Goal: Task Accomplishment & Management: Manage account settings

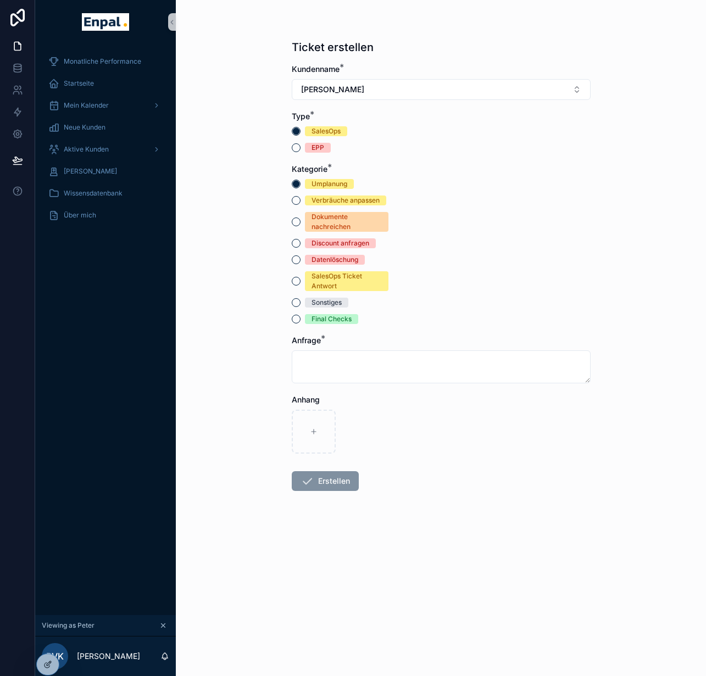
click at [100, 511] on div "Monatliche Performance Startseite Mein Kalender Neue Kunden Aktive [PERSON_NAME…" at bounding box center [105, 329] width 141 height 571
click at [88, 155] on div "Aktive Kunden" at bounding box center [105, 150] width 114 height 18
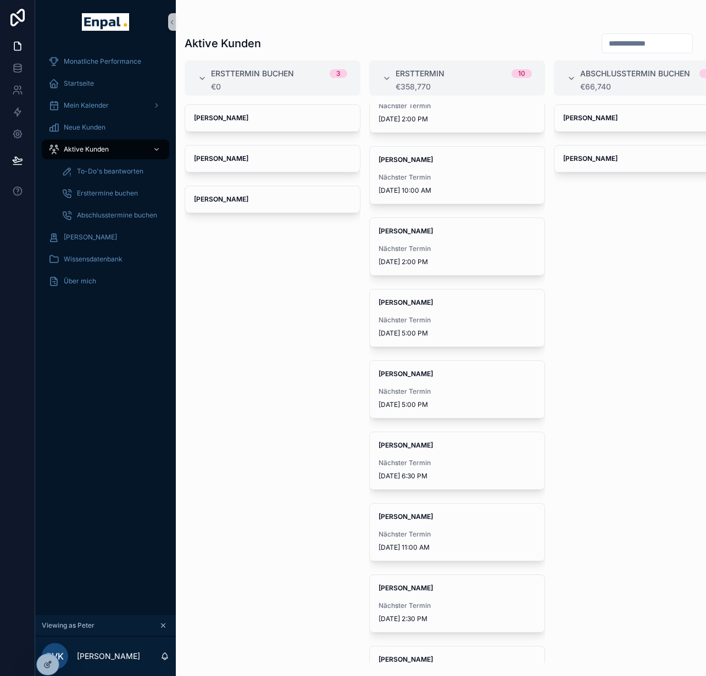
scroll to position [104, 0]
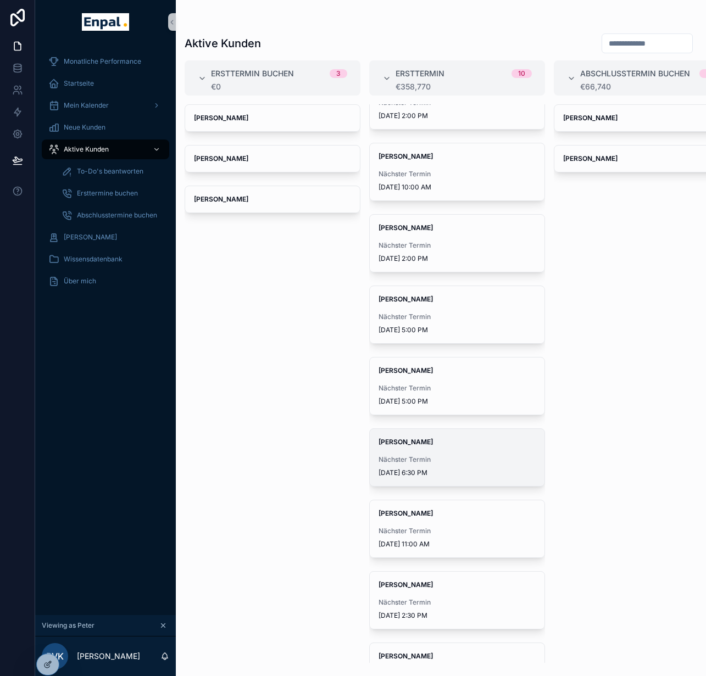
click at [438, 456] on span "Nächster Termin" at bounding box center [456, 459] width 157 height 9
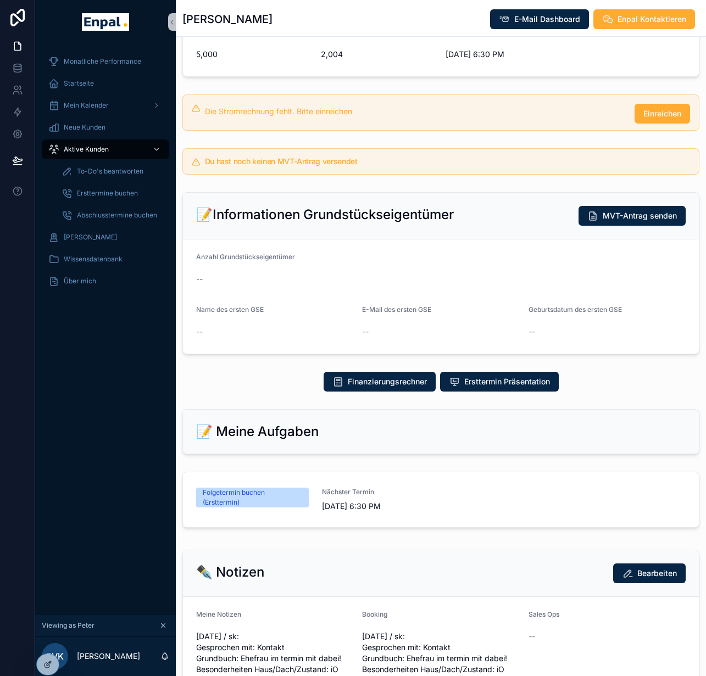
scroll to position [367, 0]
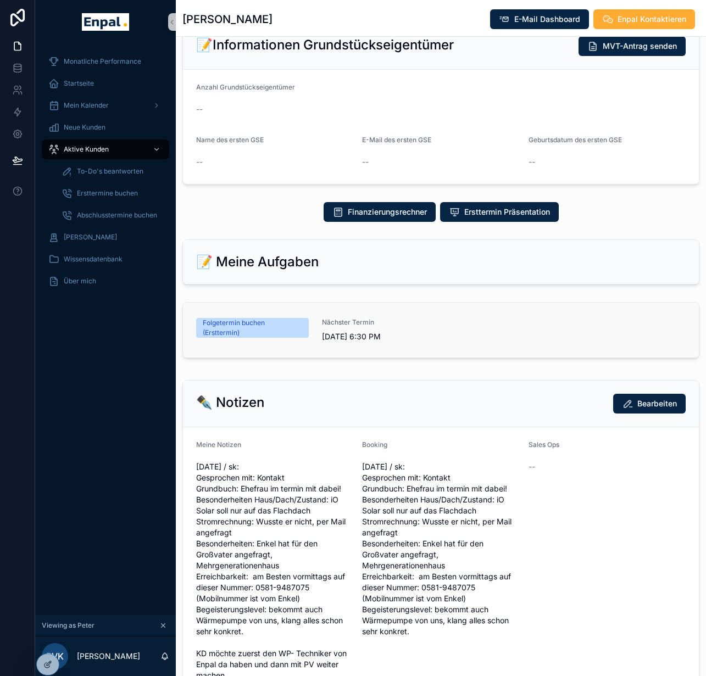
click at [352, 317] on link "Folgetermin buchen (Ersttermin) Nächster Termin 8/12/2025 6:30 PM" at bounding box center [441, 330] width 516 height 55
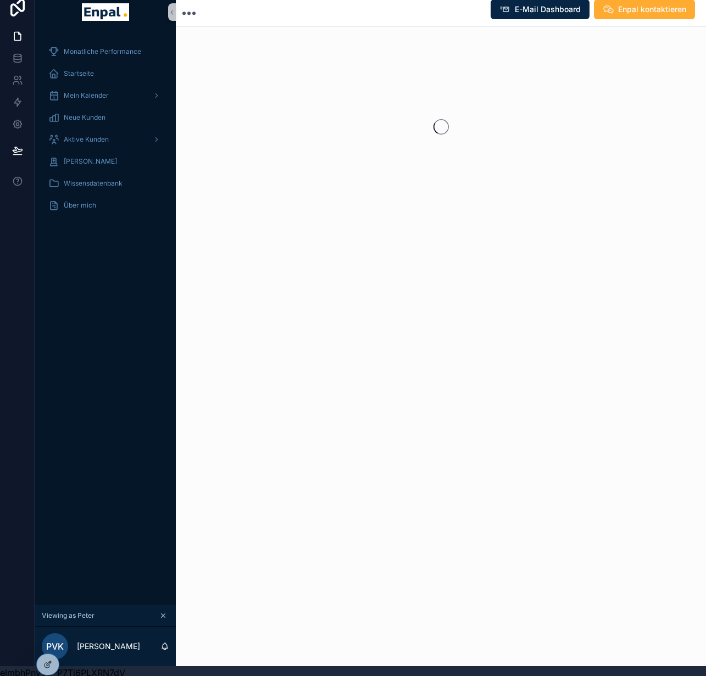
scroll to position [21, 0]
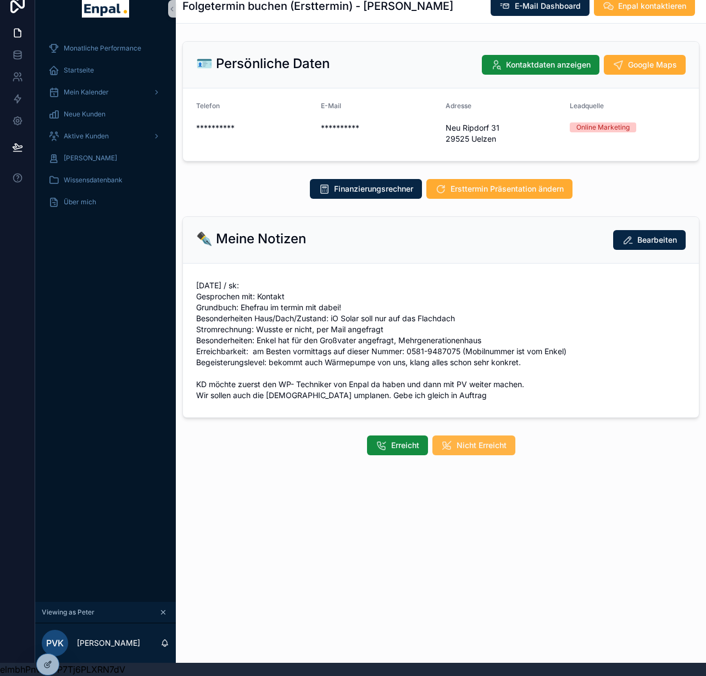
click at [452, 440] on icon "scrollable content" at bounding box center [446, 445] width 11 height 11
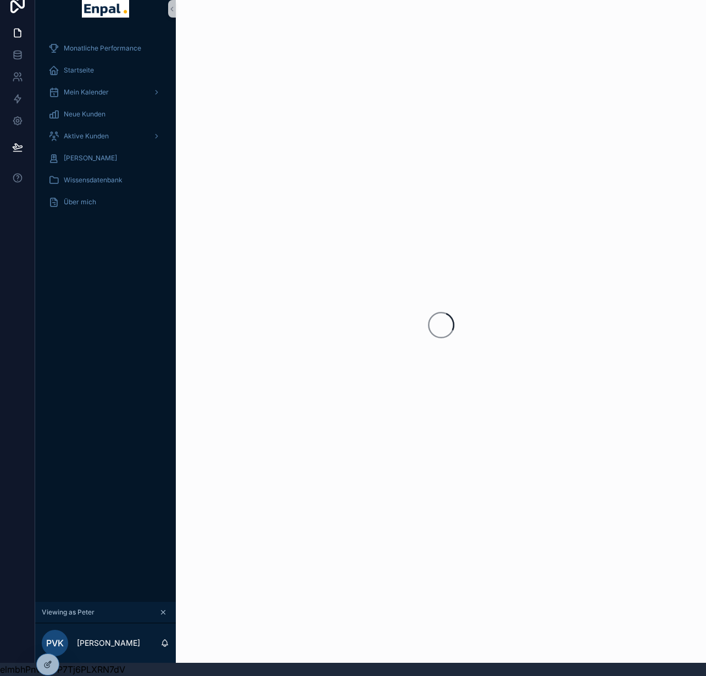
scroll to position [19, 0]
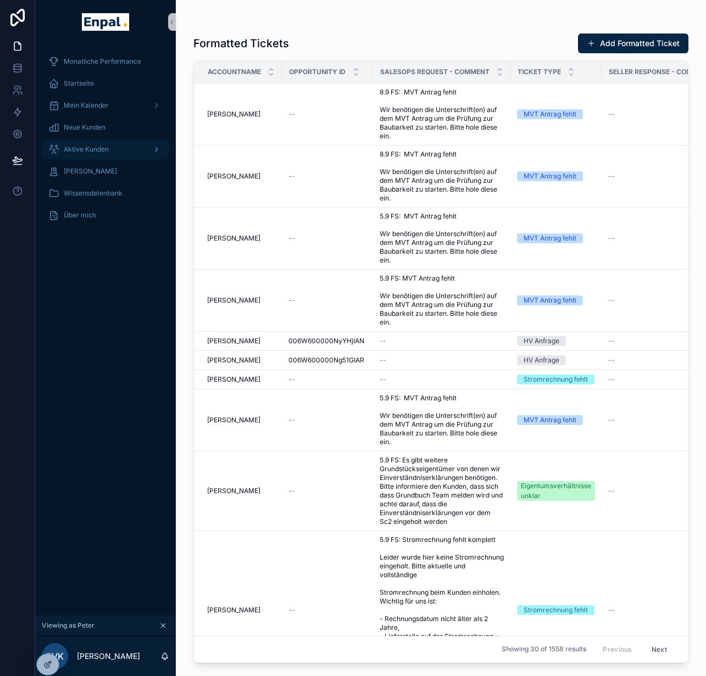
click at [82, 153] on span "Aktive Kunden" at bounding box center [86, 149] width 45 height 9
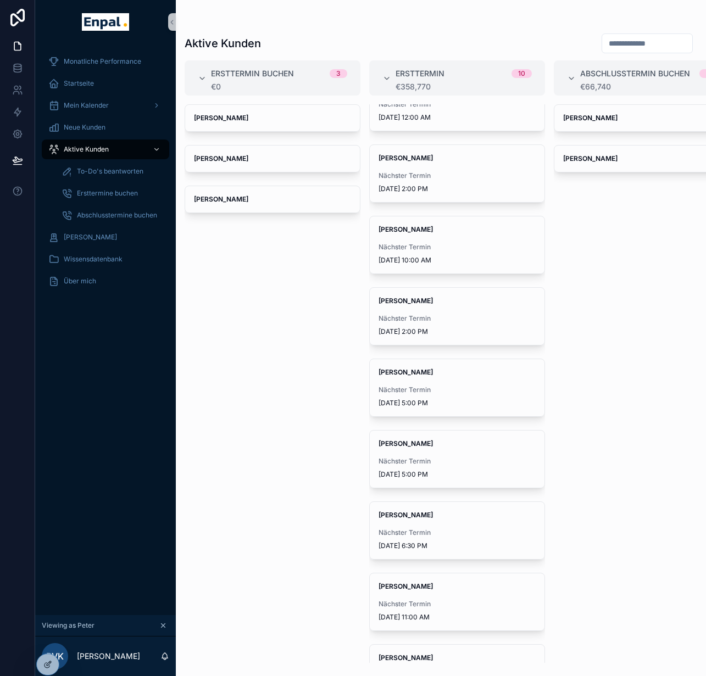
scroll to position [92, 0]
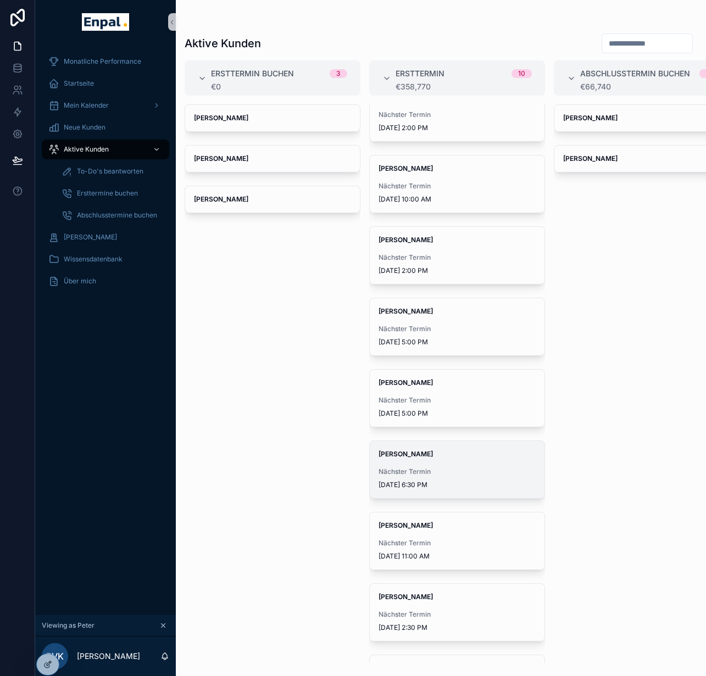
click at [461, 442] on div "Uwe Diversy Nächster Termin 8/12/2025 6:30 PM" at bounding box center [457, 469] width 175 height 57
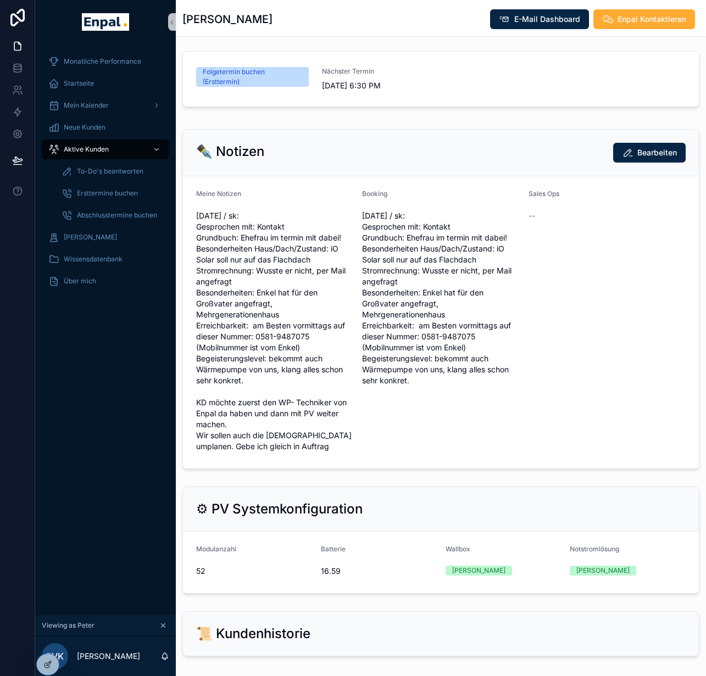
scroll to position [517, 0]
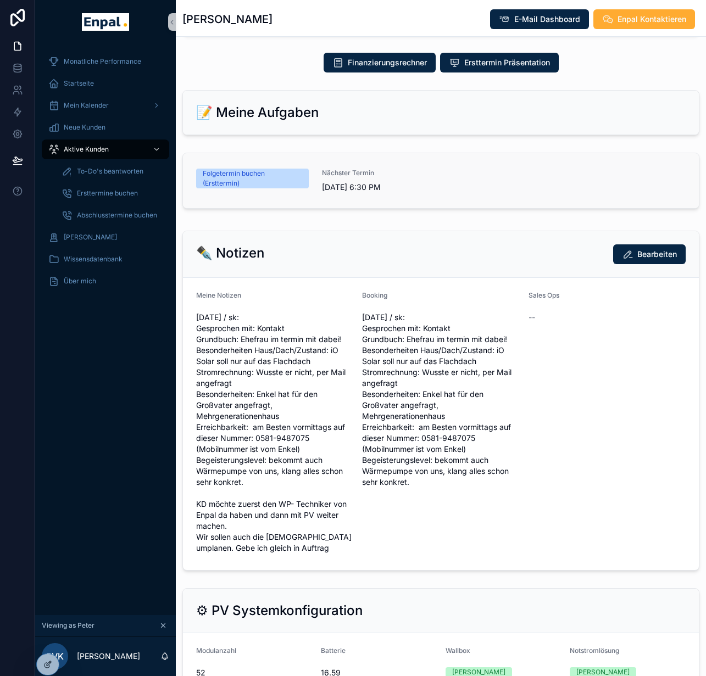
click at [427, 177] on span "Nächster Termin" at bounding box center [378, 173] width 113 height 9
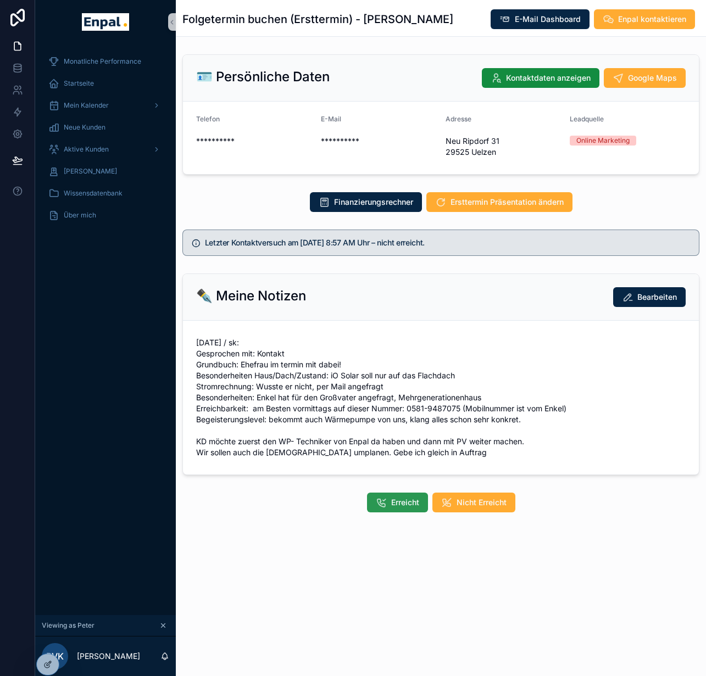
click at [399, 498] on span "Erreicht" at bounding box center [405, 502] width 28 height 11
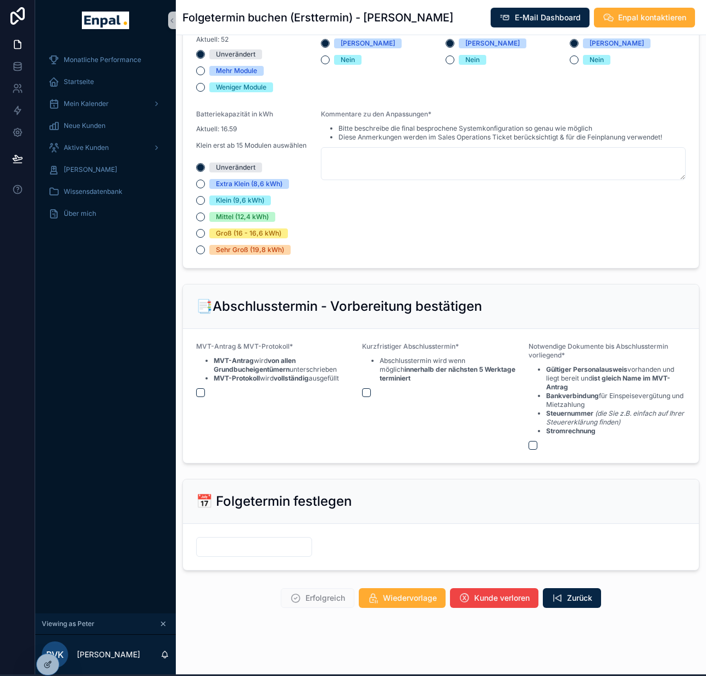
scroll to position [2, 0]
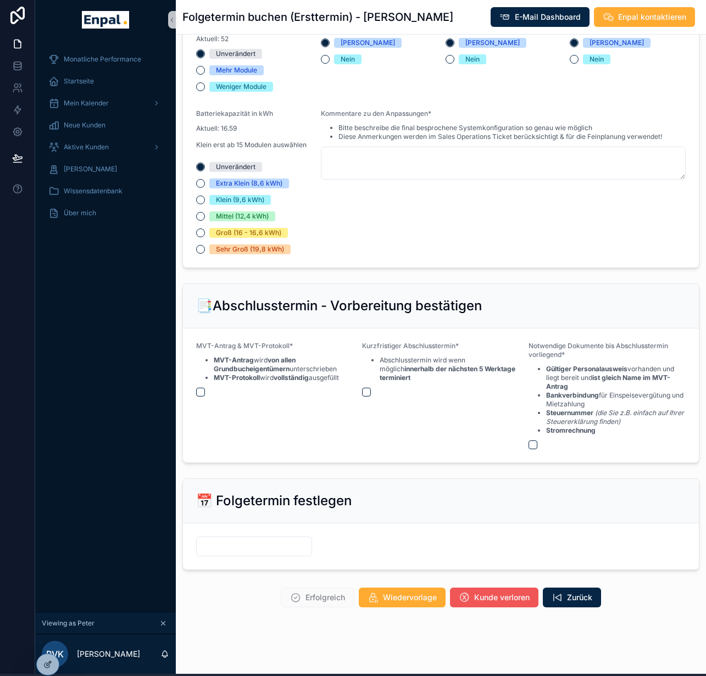
click at [507, 593] on span "Kunde verloren" at bounding box center [501, 597] width 55 height 11
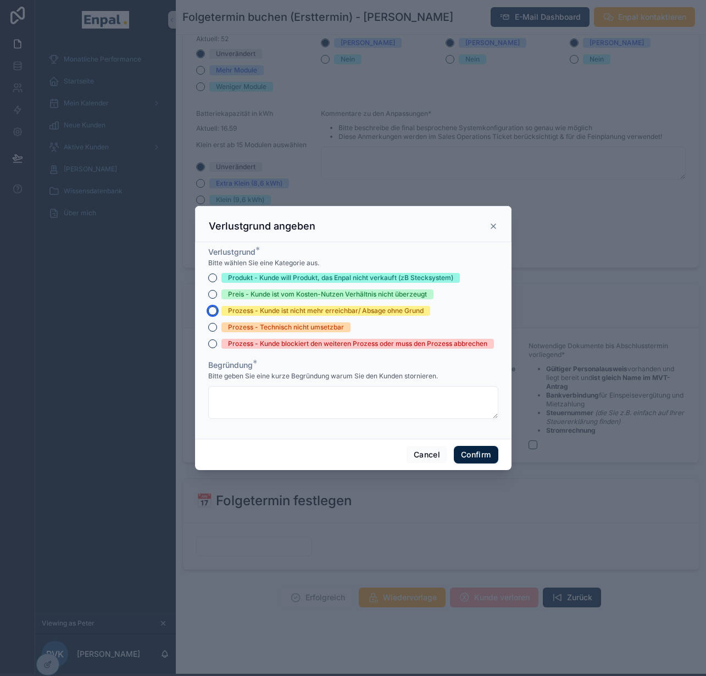
click at [208, 315] on button "Prozess - Kunde ist nicht mehr erreichbar/ Absage ohne Grund" at bounding box center [212, 310] width 9 height 9
click at [255, 423] on form "Verlustgrund * Bitte wählen Sie eine Kategorie aus. Produkt - Kunde will Produk…" at bounding box center [353, 338] width 290 height 183
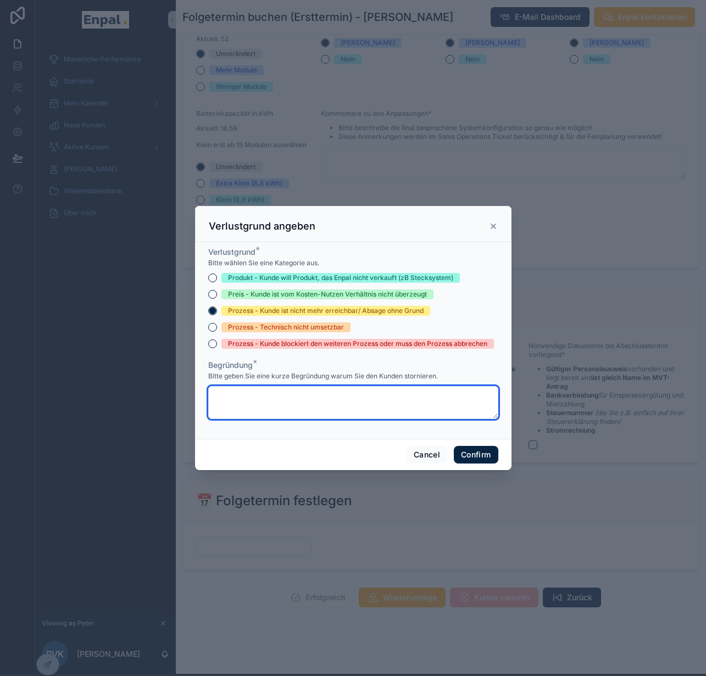
click at [255, 419] on textarea at bounding box center [353, 402] width 290 height 33
type textarea "**********"
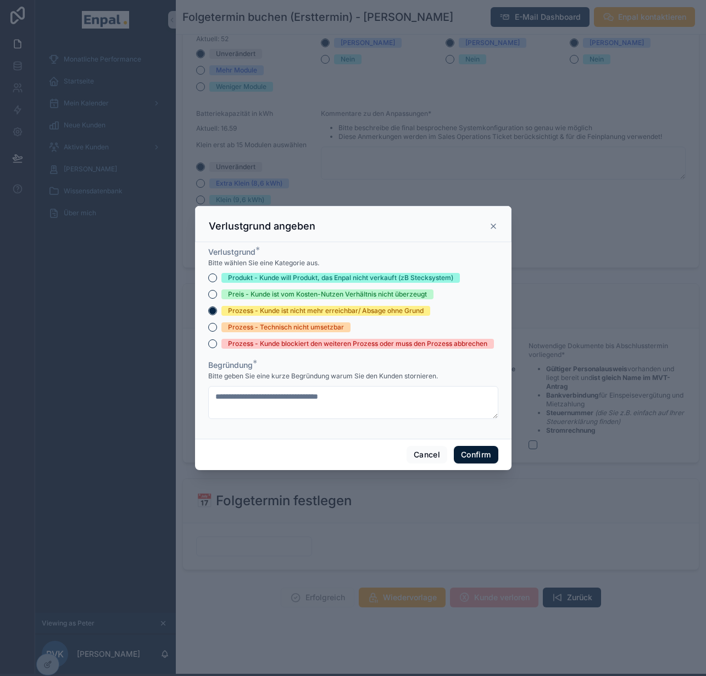
click at [489, 455] on button "Confirm" at bounding box center [476, 455] width 44 height 18
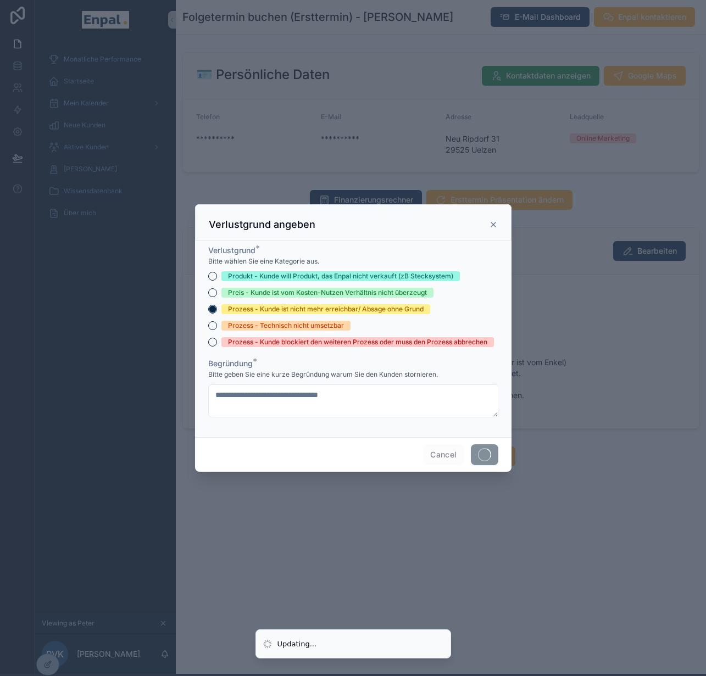
scroll to position [0, 0]
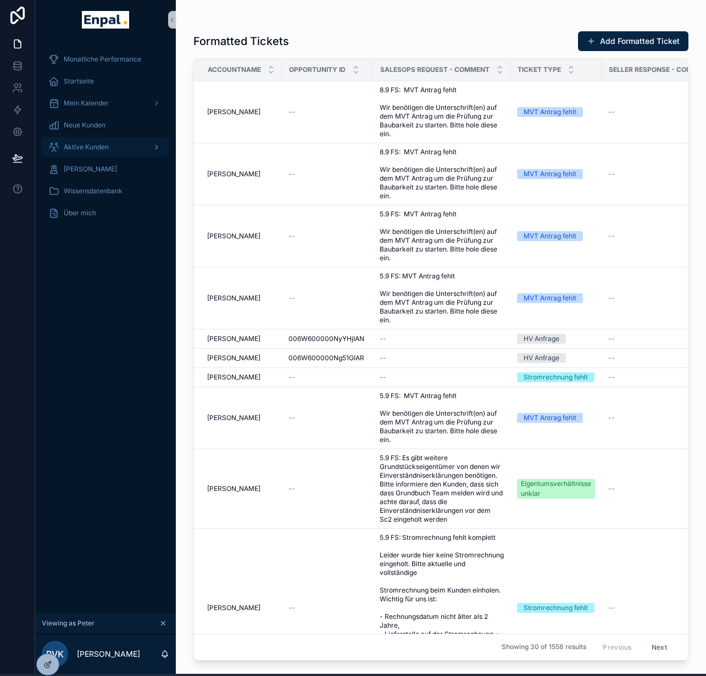
click at [99, 147] on span "Aktive Kunden" at bounding box center [86, 147] width 45 height 9
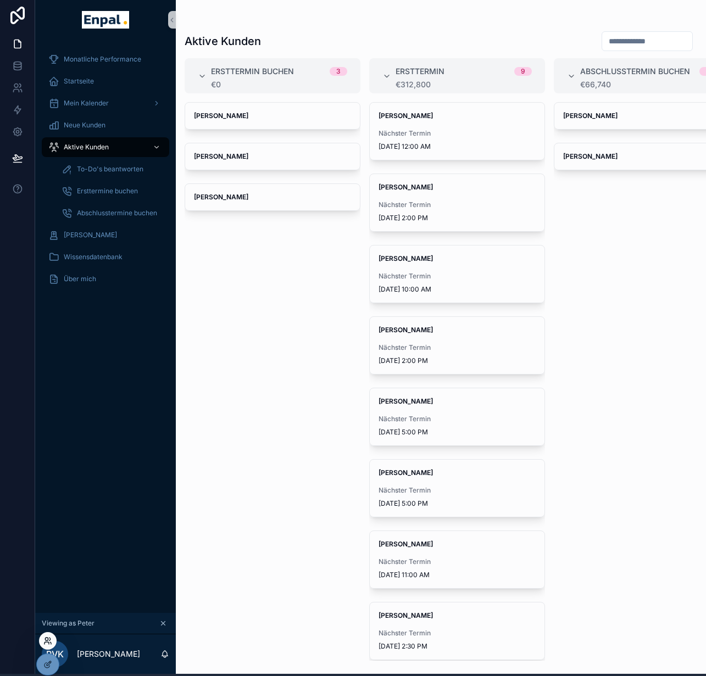
click at [48, 642] on icon at bounding box center [46, 643] width 4 height 2
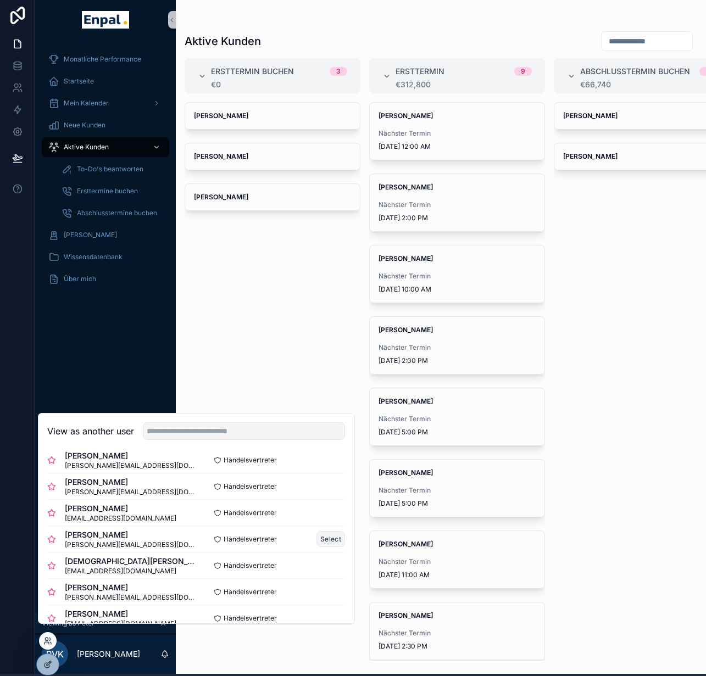
scroll to position [249, 0]
click at [322, 520] on button "Select" at bounding box center [330, 512] width 29 height 16
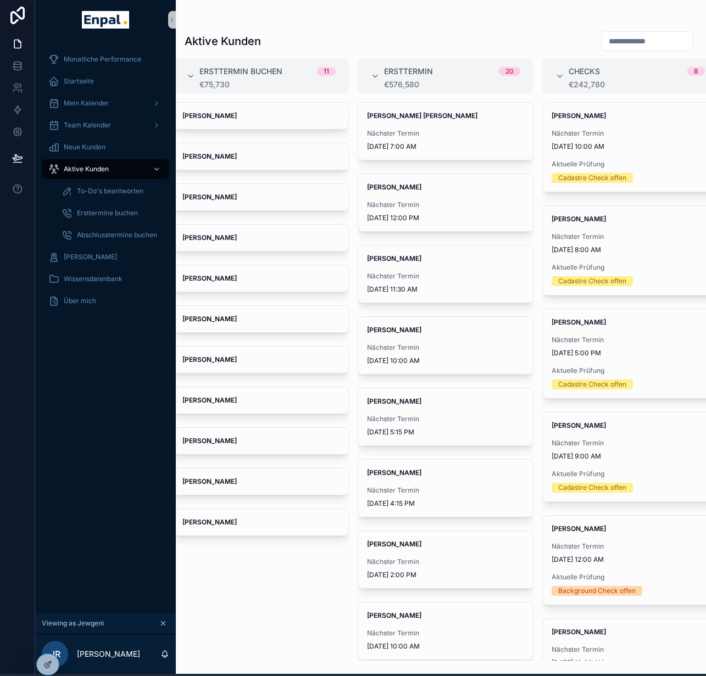
scroll to position [0, 13]
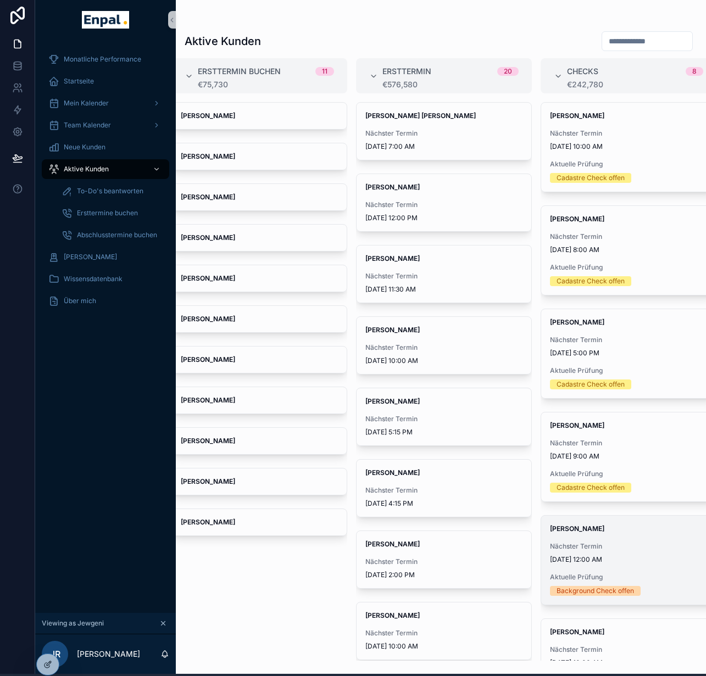
click at [635, 536] on div "Mitsada Tahirovic Nächster Termin 9/21/2025 12:00 AM Aktuelle Prüfung Backgroun…" at bounding box center [628, 560] width 175 height 89
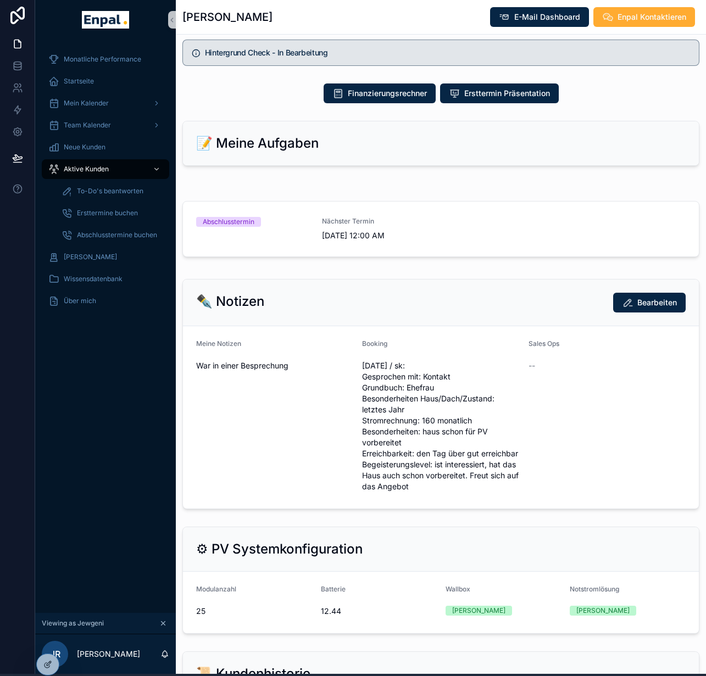
scroll to position [626, 0]
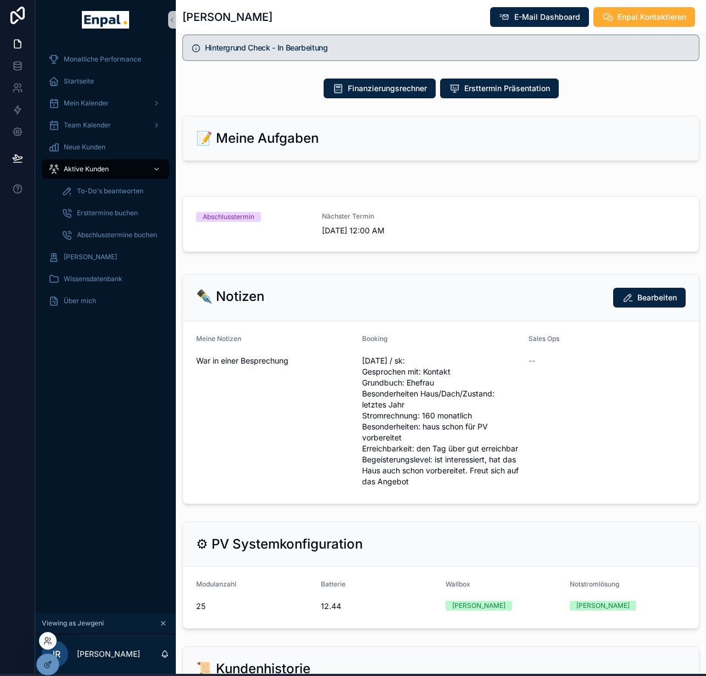
click at [48, 645] on div at bounding box center [48, 641] width 18 height 18
click at [49, 642] on icon at bounding box center [47, 640] width 9 height 9
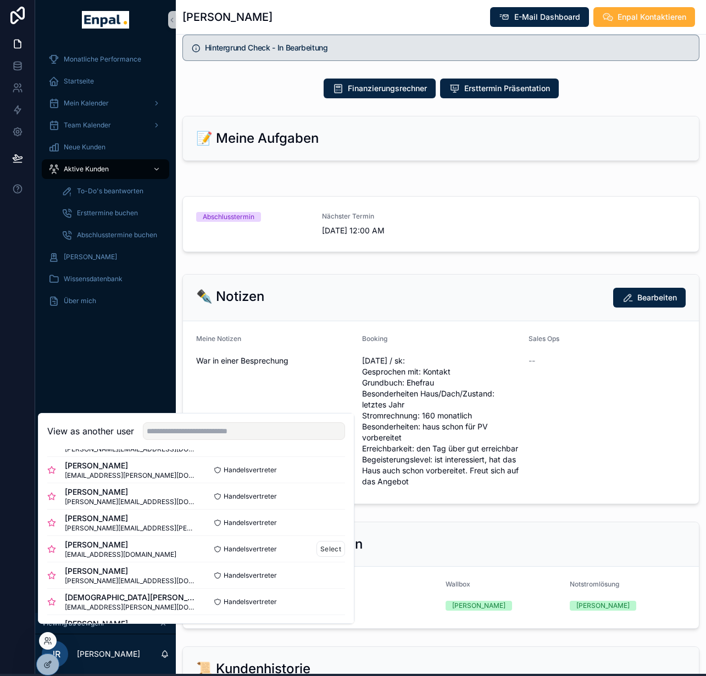
scroll to position [218, 0]
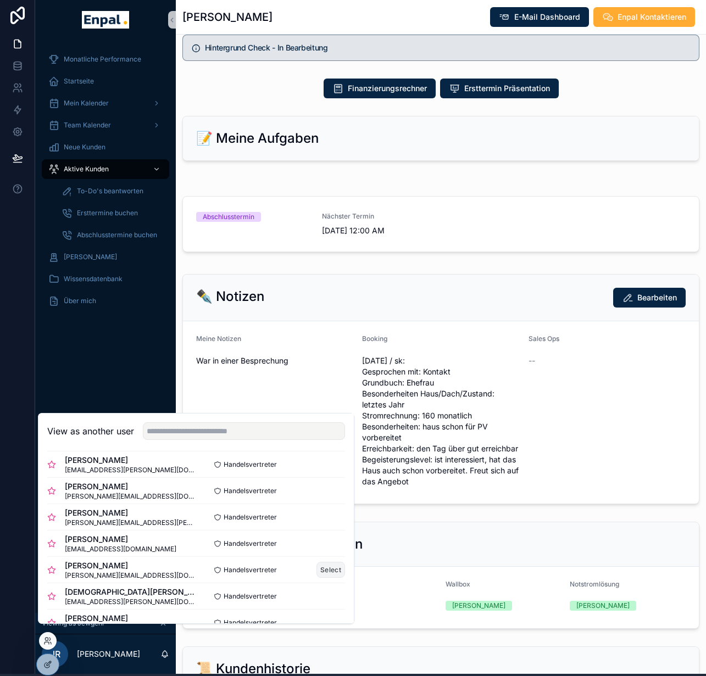
click at [316, 578] on button "Select" at bounding box center [330, 570] width 29 height 16
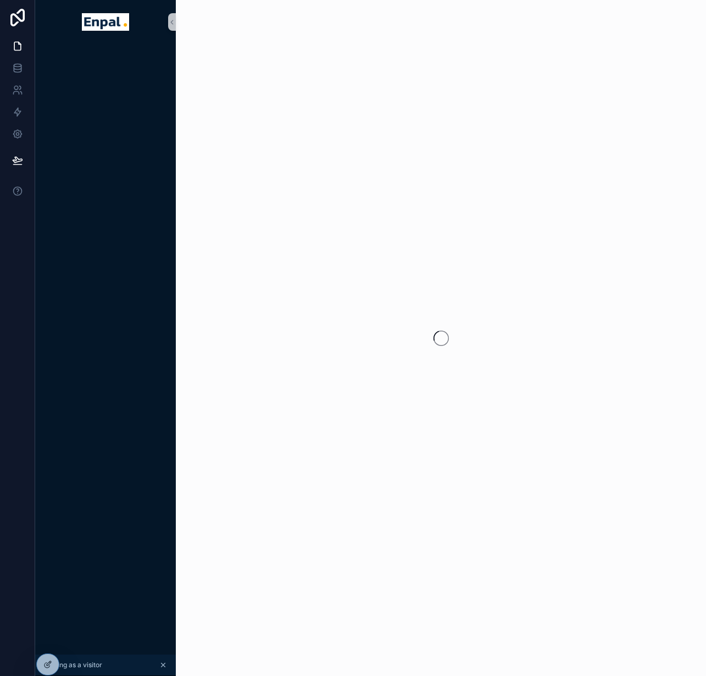
scroll to position [2, 0]
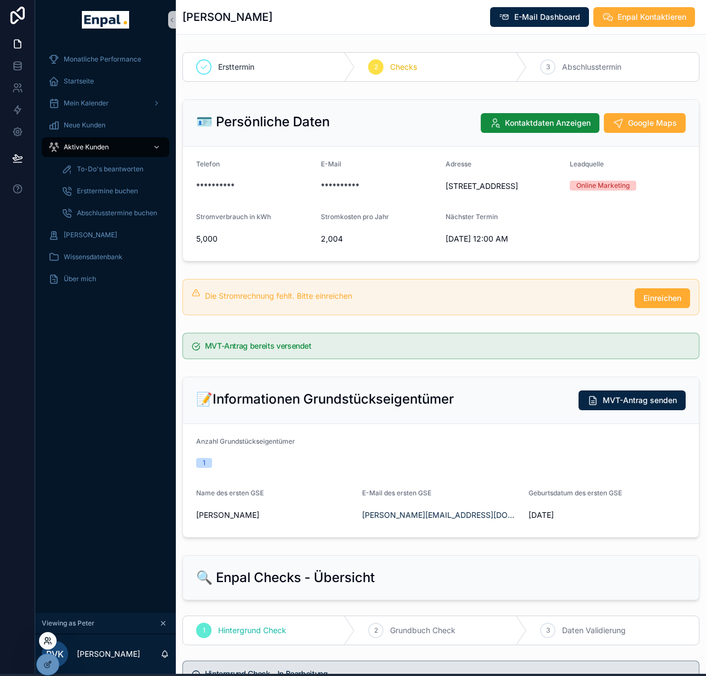
click at [50, 642] on icon at bounding box center [50, 643] width 1 height 2
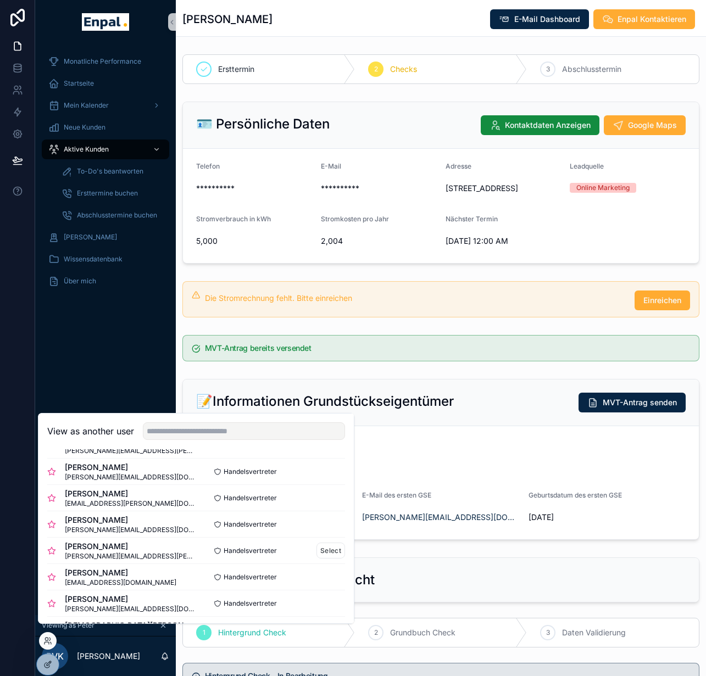
scroll to position [185, 0]
click at [321, 580] on button "Select" at bounding box center [330, 576] width 29 height 16
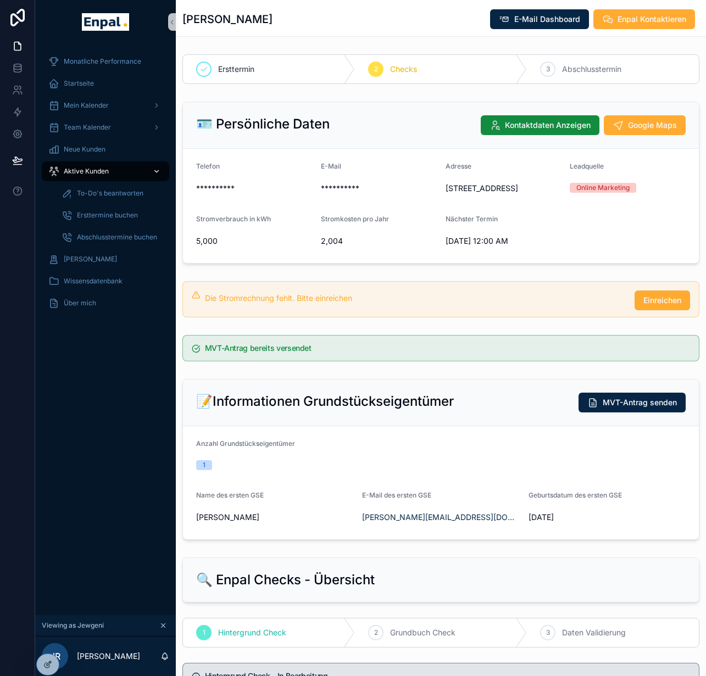
click at [100, 172] on span "Aktive Kunden" at bounding box center [86, 171] width 45 height 9
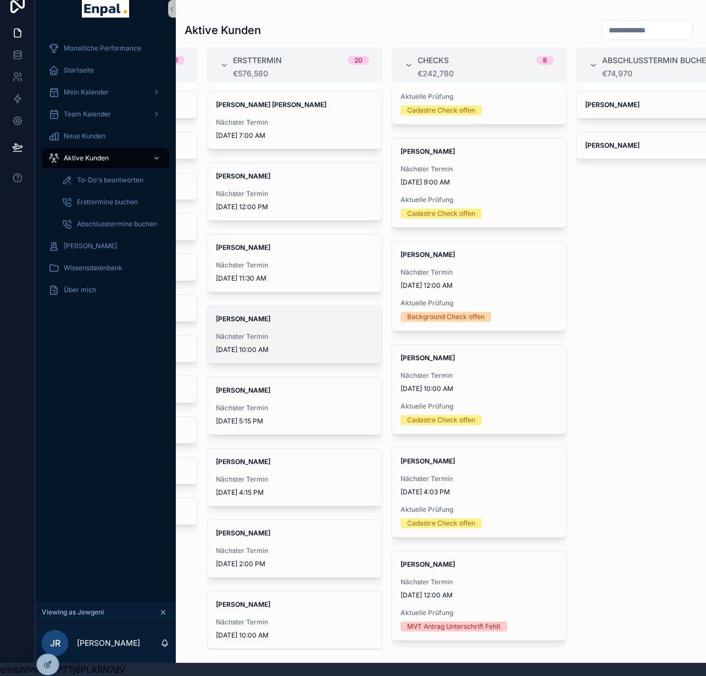
scroll to position [0, 441]
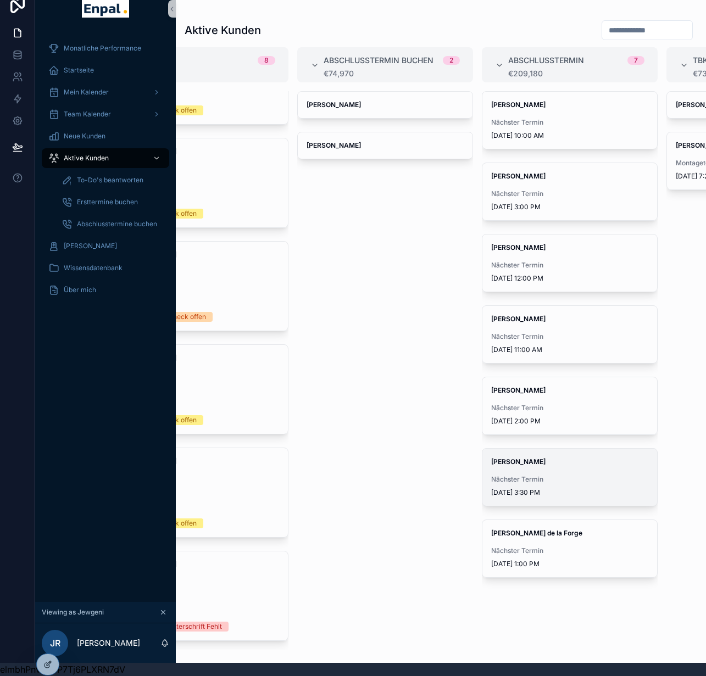
click at [555, 461] on div "Sebastian Wittko Nächster Termin 8/27/2025 3:30 PM" at bounding box center [569, 477] width 175 height 57
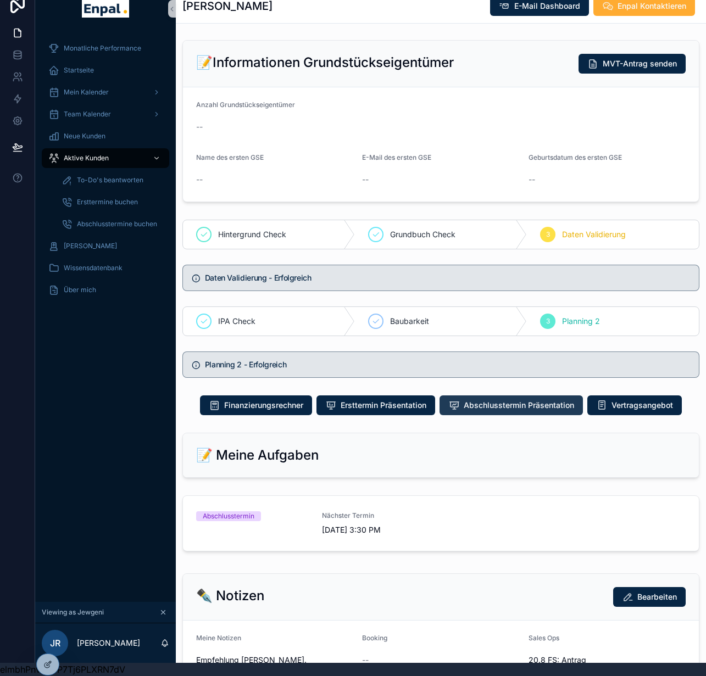
scroll to position [569, 0]
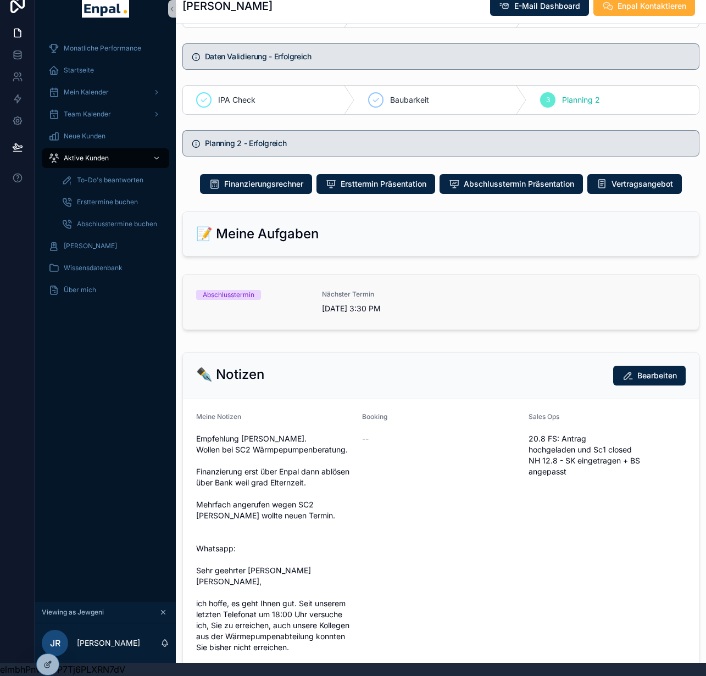
click at [464, 290] on div "Abschlusstermin Nächster Termin 8/27/2025 3:30 PM" at bounding box center [440, 302] width 489 height 24
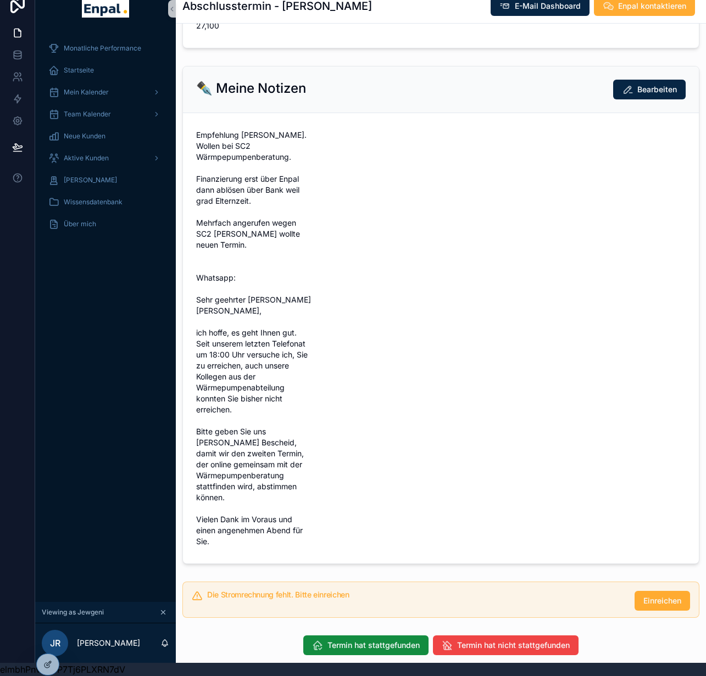
scroll to position [490, 0]
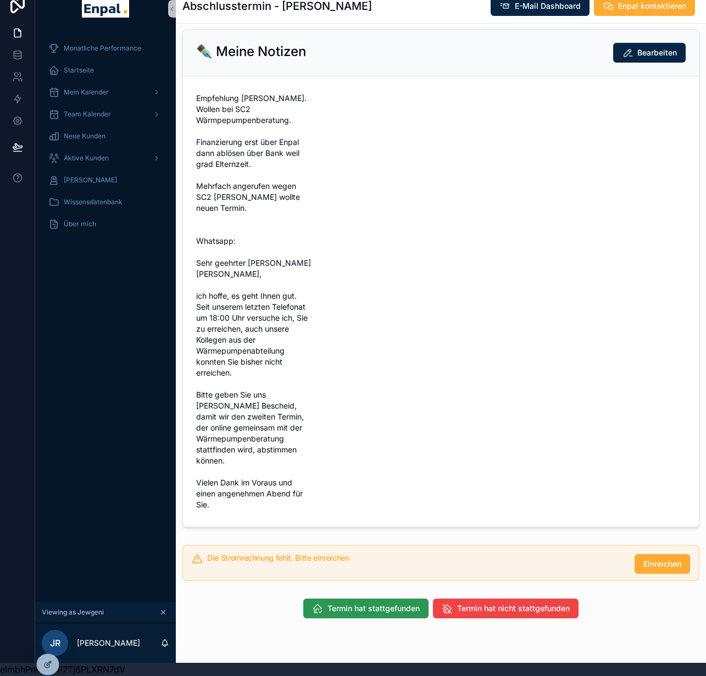
click at [374, 603] on span "Termin hat stattgefunden" at bounding box center [373, 608] width 92 height 11
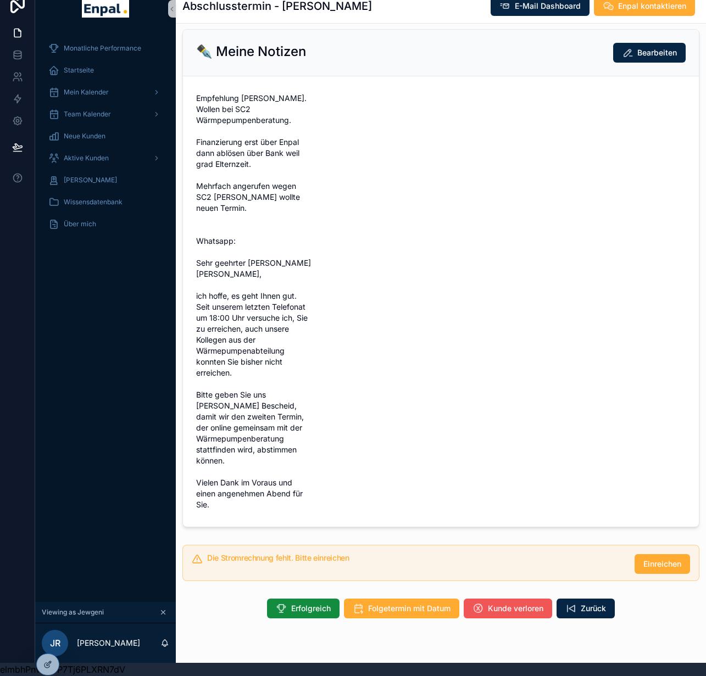
click at [506, 603] on span "Kunde verloren" at bounding box center [515, 608] width 55 height 11
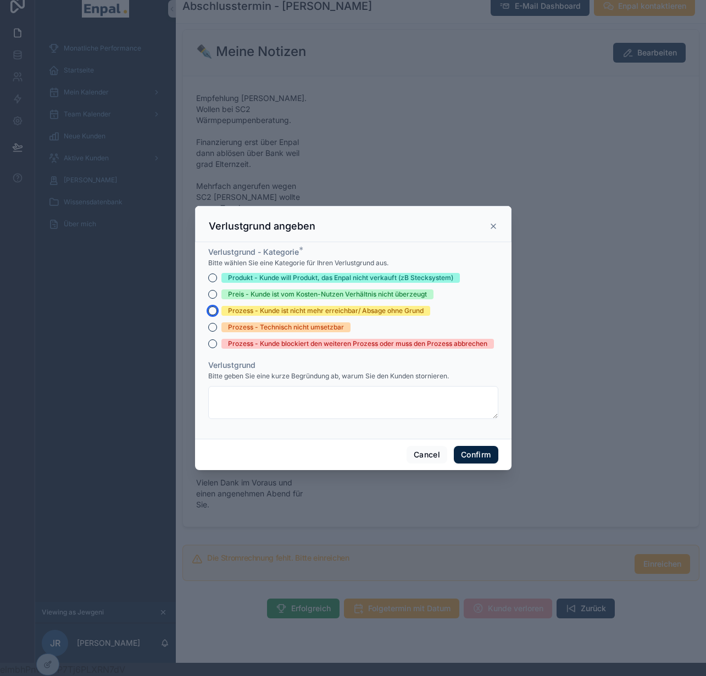
click at [211, 315] on button "Prozess - Kunde ist nicht mehr erreichbar/ Absage ohne Grund" at bounding box center [212, 310] width 9 height 9
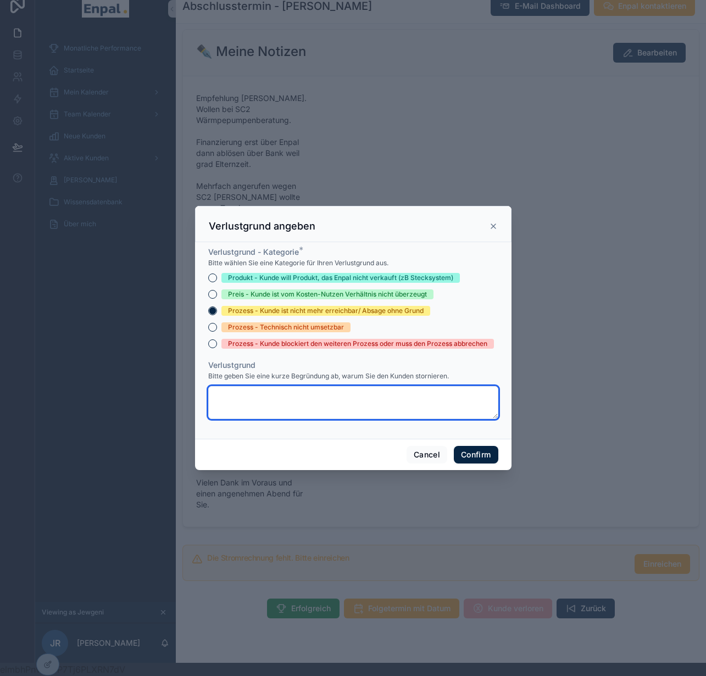
click at [234, 394] on textarea at bounding box center [353, 402] width 290 height 33
type textarea "**********"
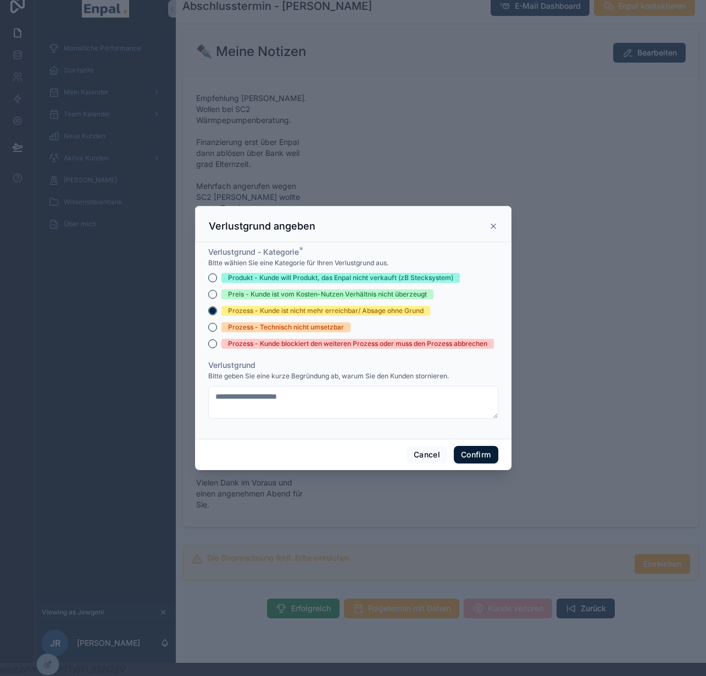
click at [471, 459] on button "Confirm" at bounding box center [476, 455] width 44 height 18
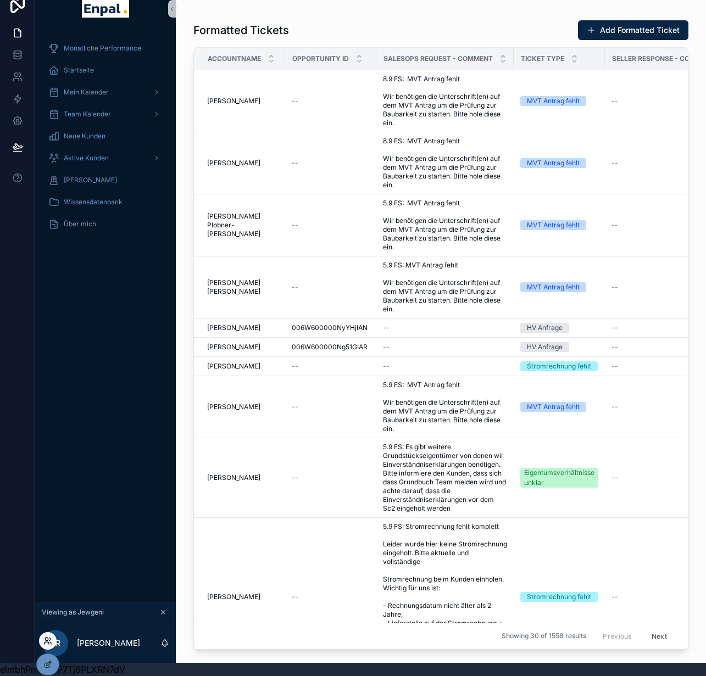
click at [47, 643] on icon at bounding box center [47, 640] width 9 height 9
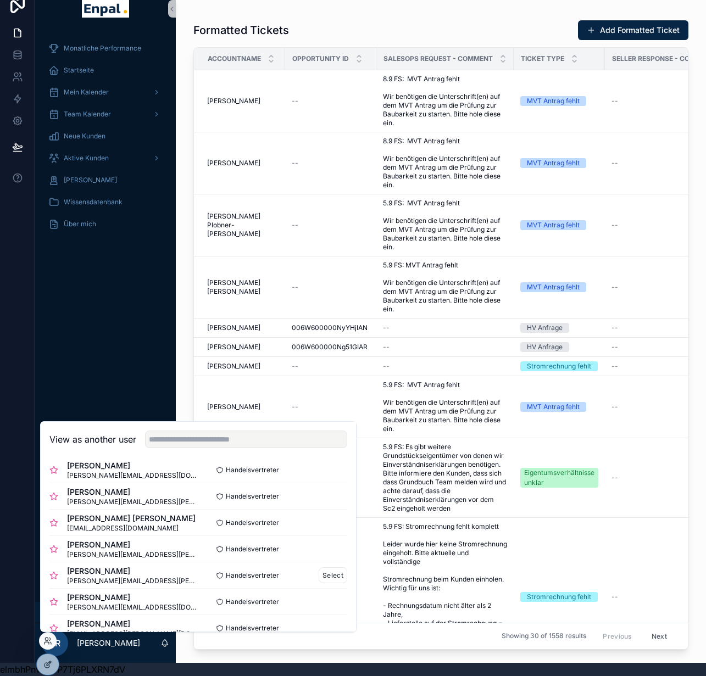
scroll to position [65, 0]
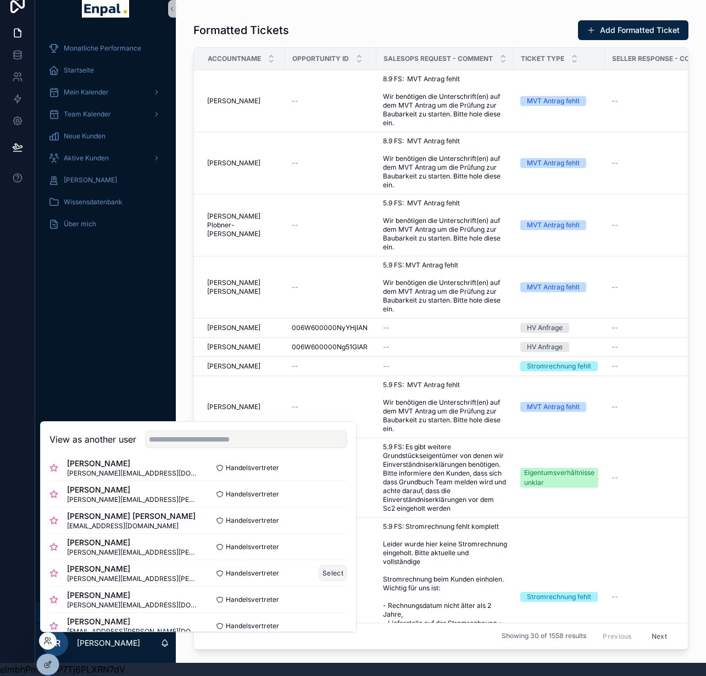
click at [319, 572] on button "Select" at bounding box center [333, 573] width 29 height 16
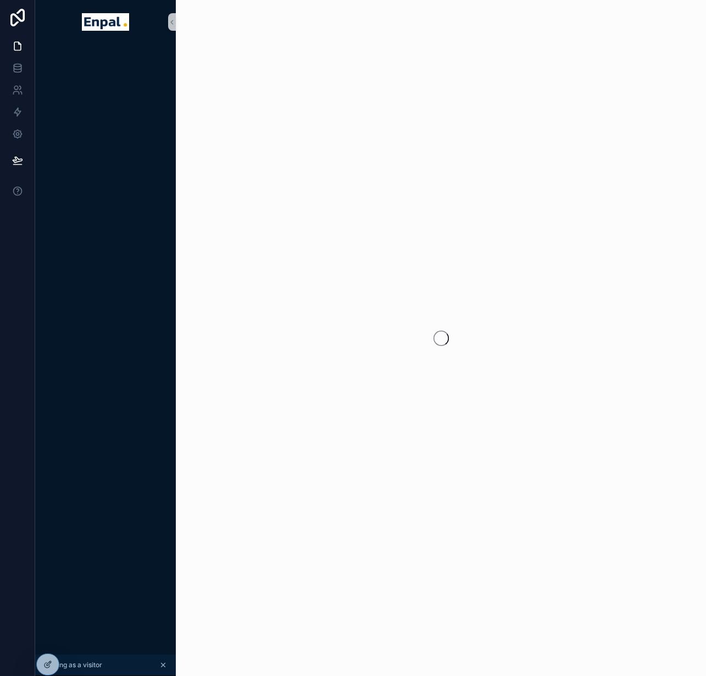
scroll to position [21, 2]
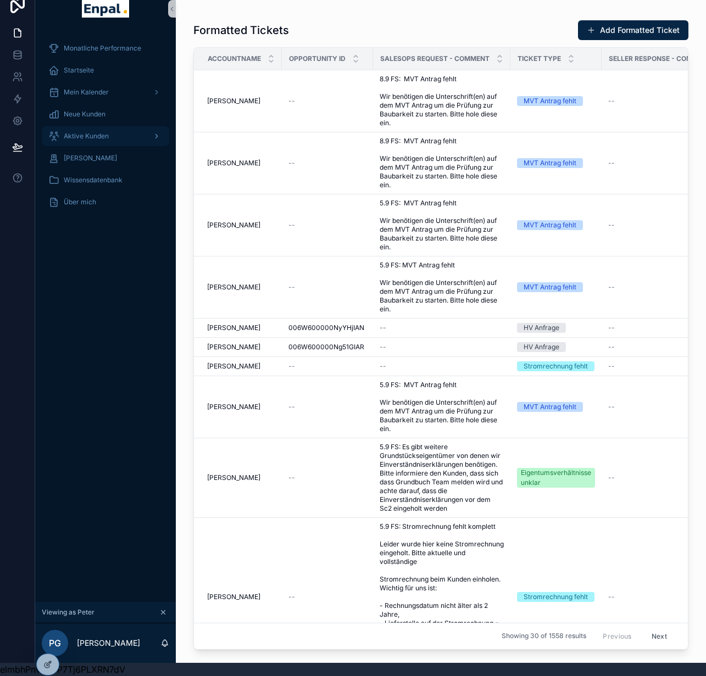
click at [96, 132] on span "Aktive Kunden" at bounding box center [86, 136] width 45 height 9
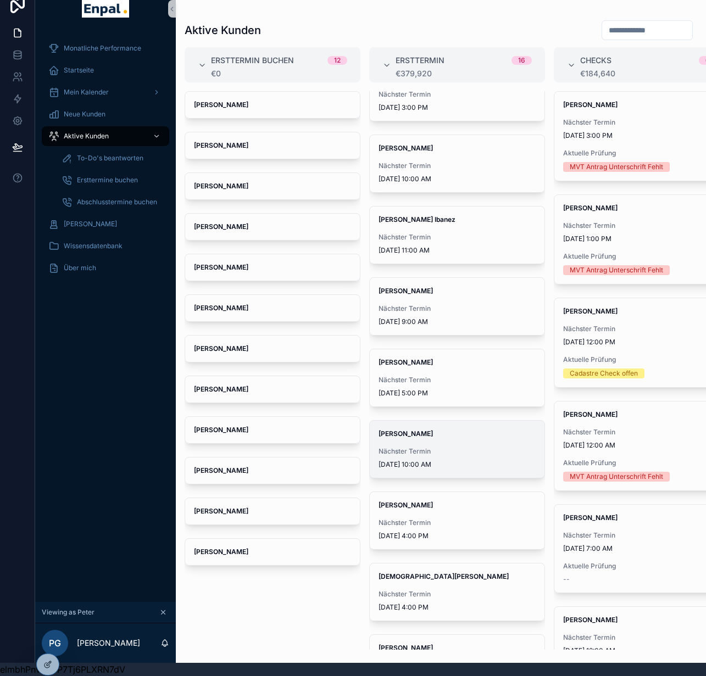
scroll to position [433, 0]
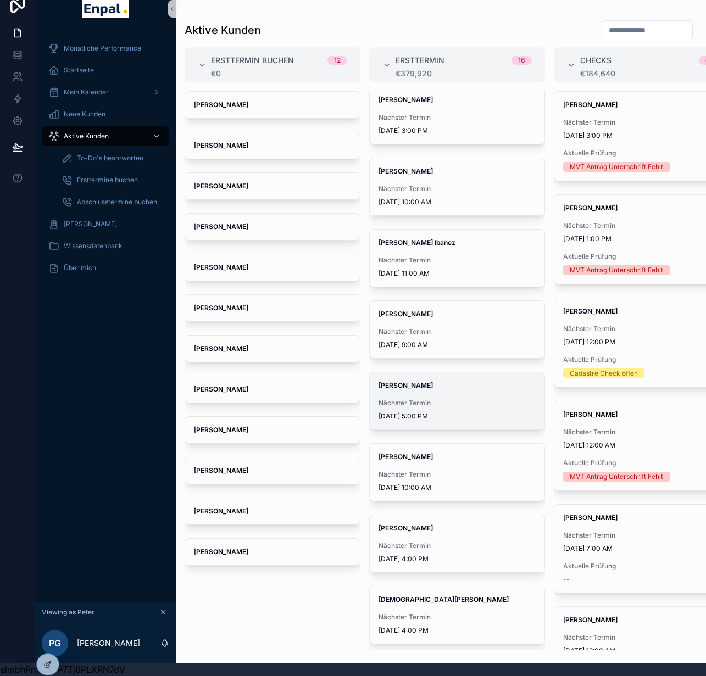
click at [425, 412] on span "[DATE] 5:00 PM" at bounding box center [456, 416] width 157 height 9
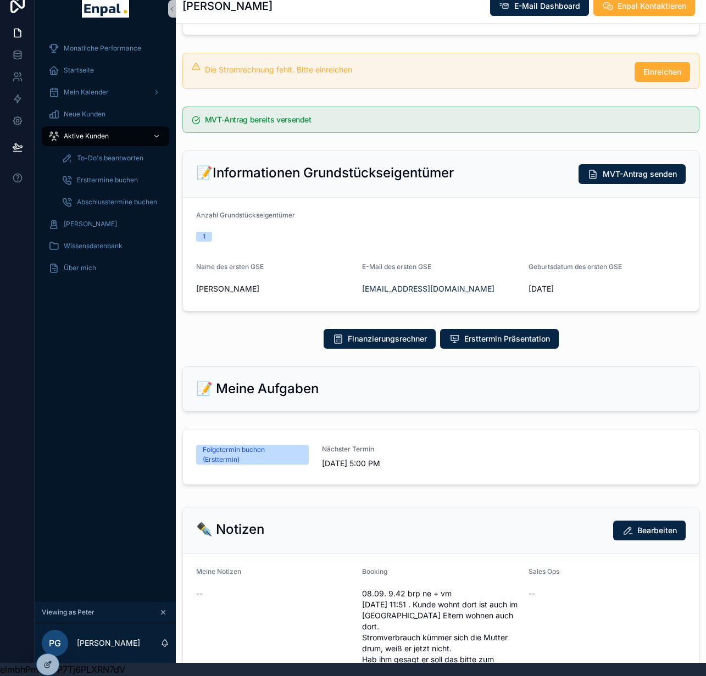
scroll to position [235, 0]
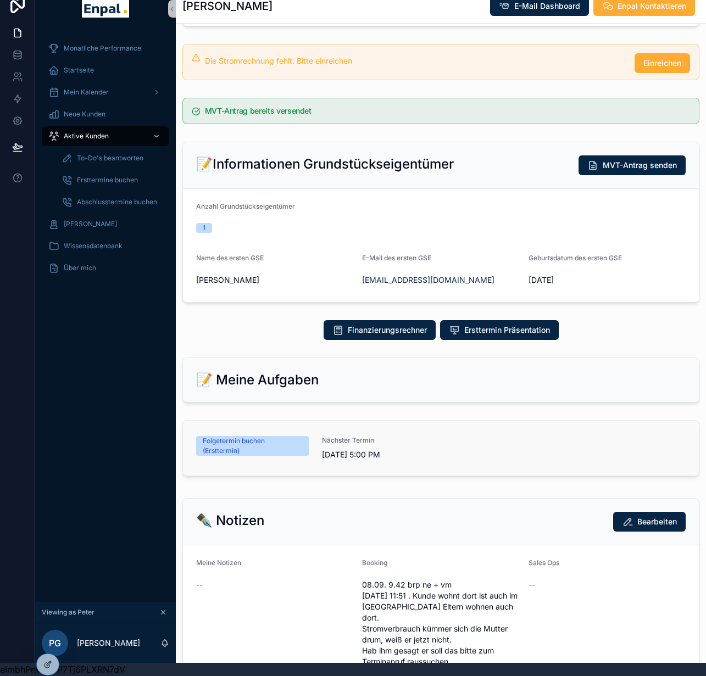
click at [435, 436] on div "Folgetermin buchen (Ersttermin) Nächster Termin 9/10/2025 5:00 PM" at bounding box center [440, 448] width 489 height 24
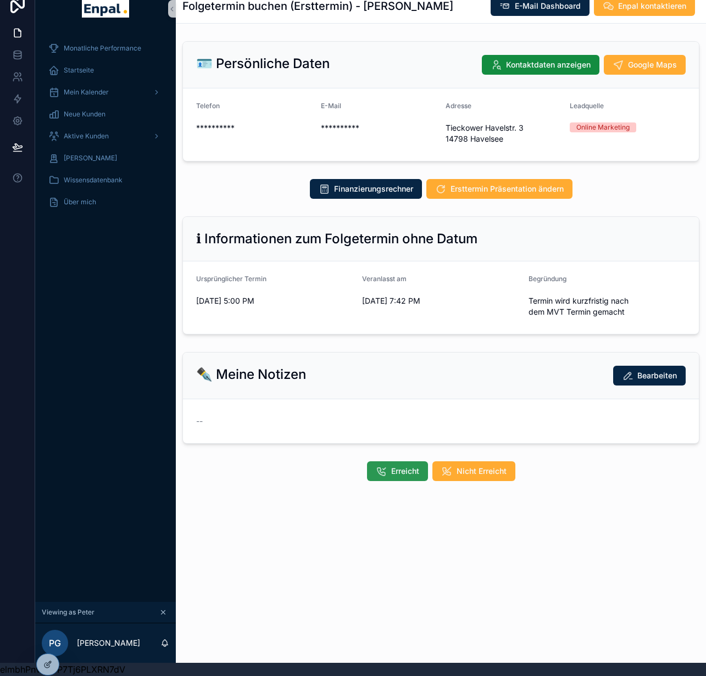
click at [401, 467] on span "Erreicht" at bounding box center [405, 471] width 28 height 11
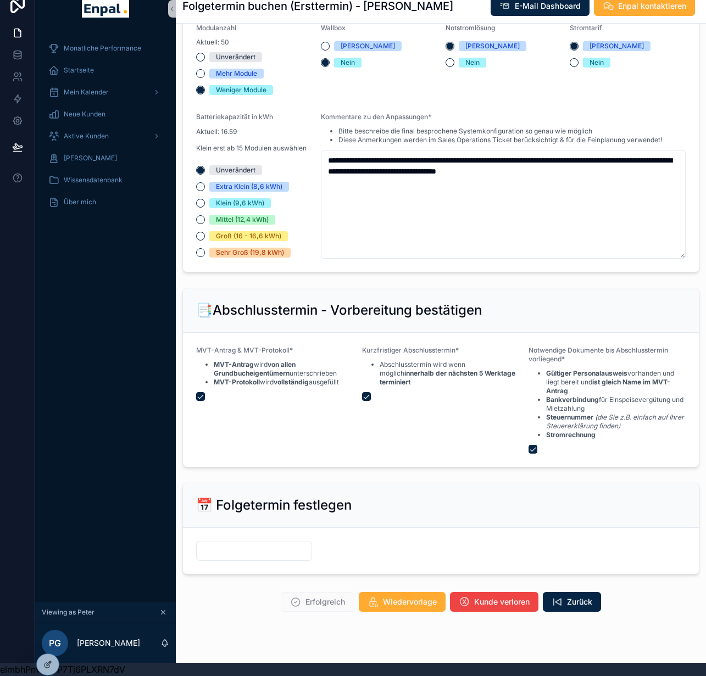
scroll to position [1128, 0]
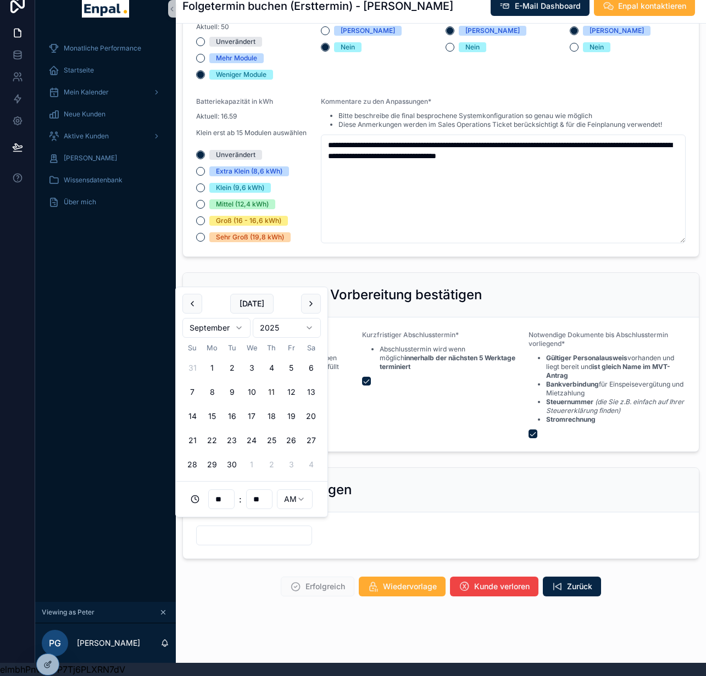
click at [252, 528] on input "scrollable content" at bounding box center [254, 535] width 115 height 15
click at [193, 440] on button "21" at bounding box center [192, 441] width 20 height 20
click at [304, 501] on html "**********" at bounding box center [353, 331] width 706 height 689
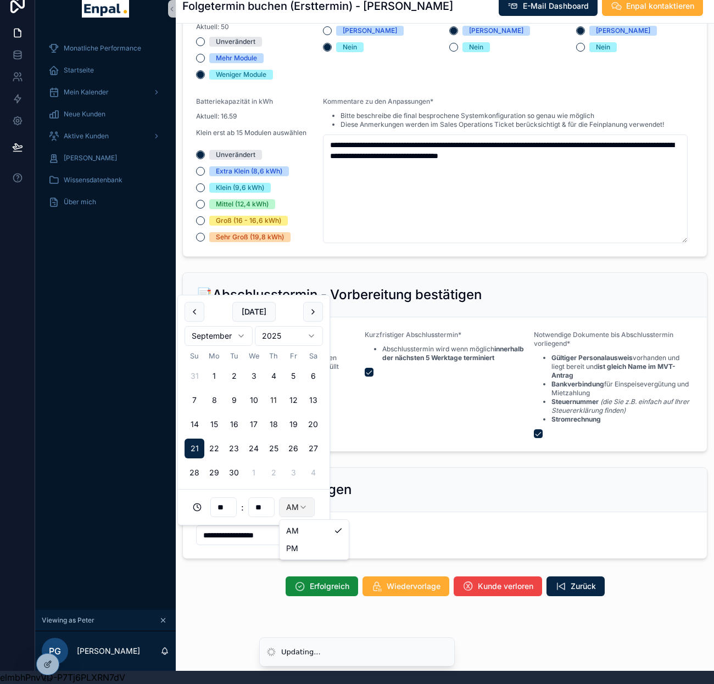
type input "**********"
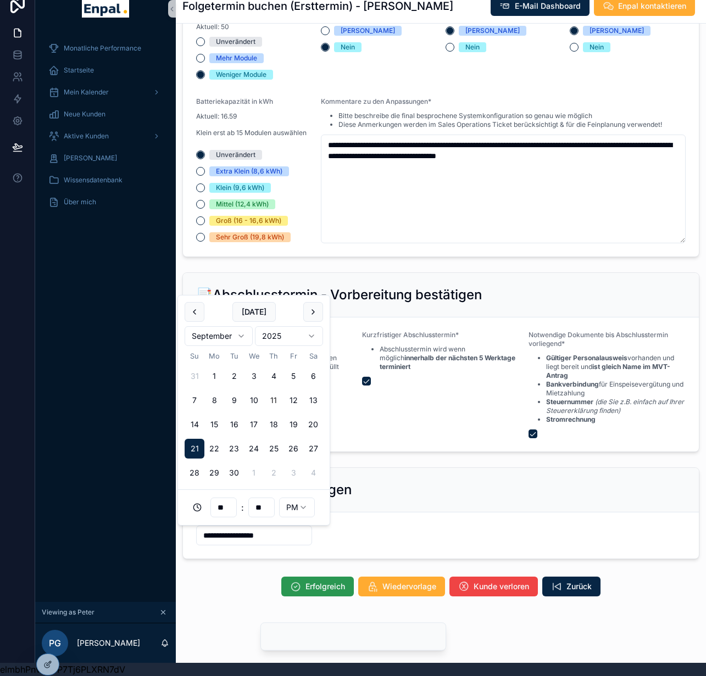
click at [322, 582] on span "Erfolgreich" at bounding box center [325, 586] width 40 height 11
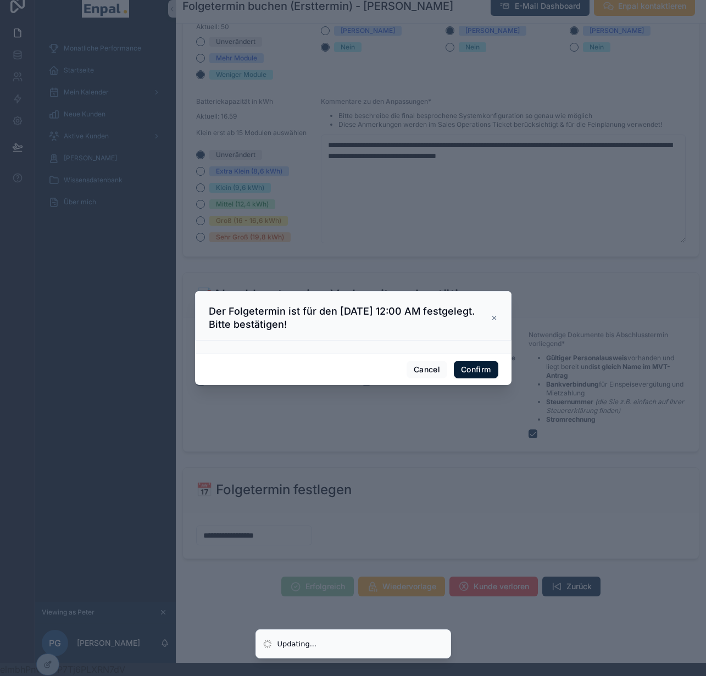
click at [471, 369] on button "Confirm" at bounding box center [476, 370] width 44 height 18
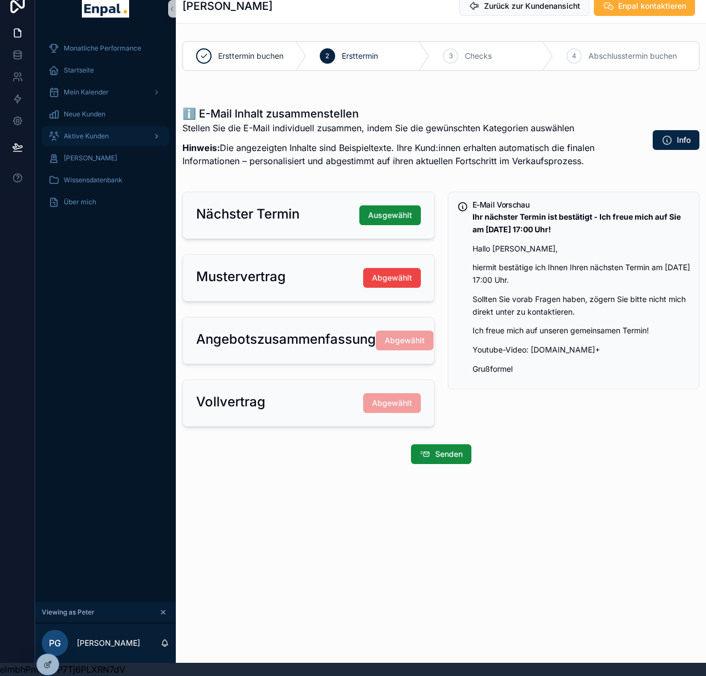
click at [107, 128] on div "Aktive Kunden" at bounding box center [105, 136] width 114 height 18
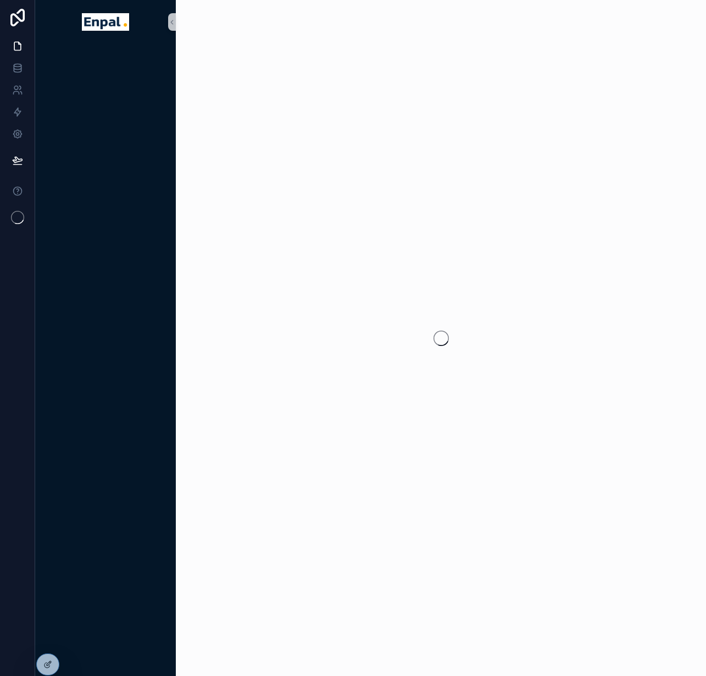
scroll to position [13, 0]
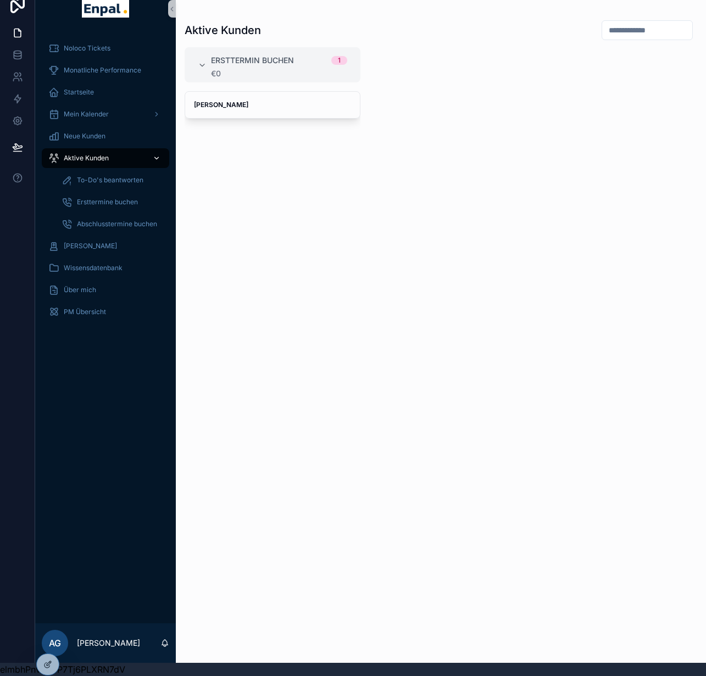
click at [112, 157] on div "Aktive Kunden" at bounding box center [105, 158] width 114 height 18
click at [275, 106] on span "[PERSON_NAME]" at bounding box center [272, 104] width 157 height 9
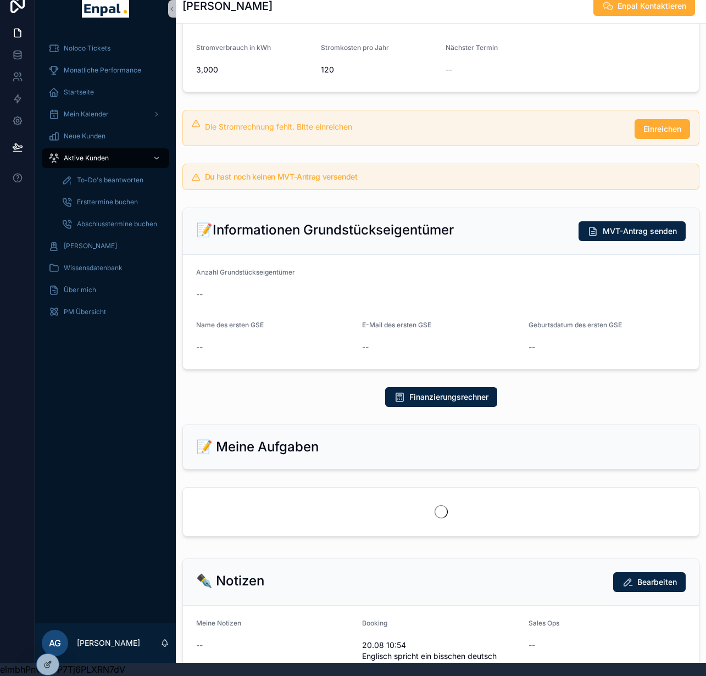
scroll to position [338, 0]
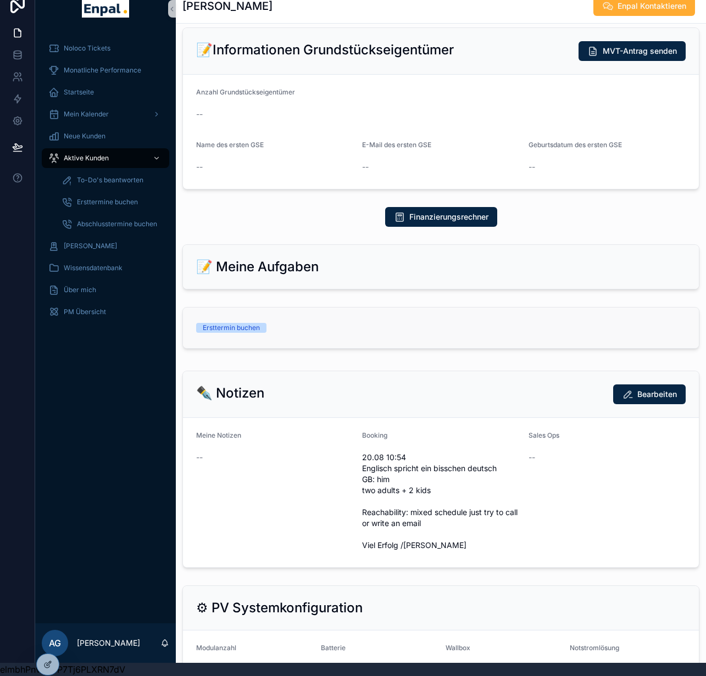
click at [434, 348] on link "Ersttermin buchen" at bounding box center [441, 328] width 516 height 41
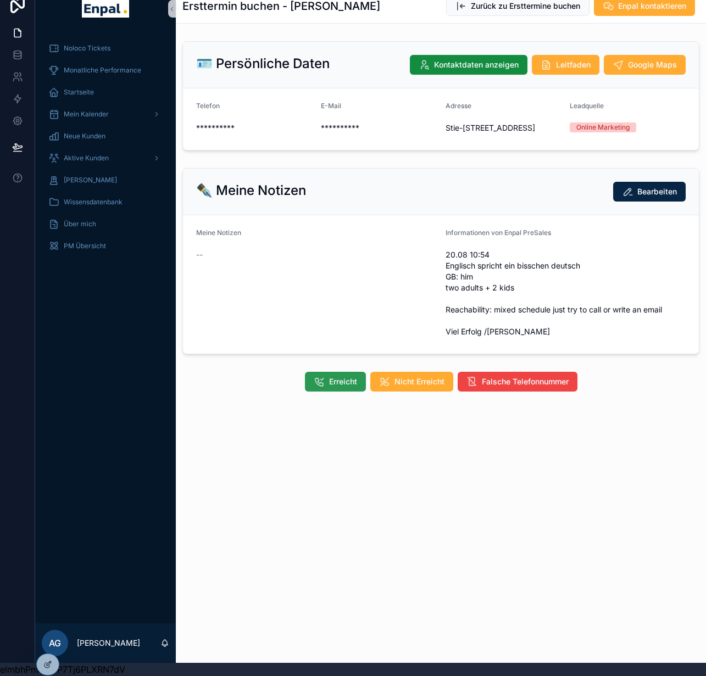
click at [348, 387] on span "Erreicht" at bounding box center [343, 381] width 28 height 11
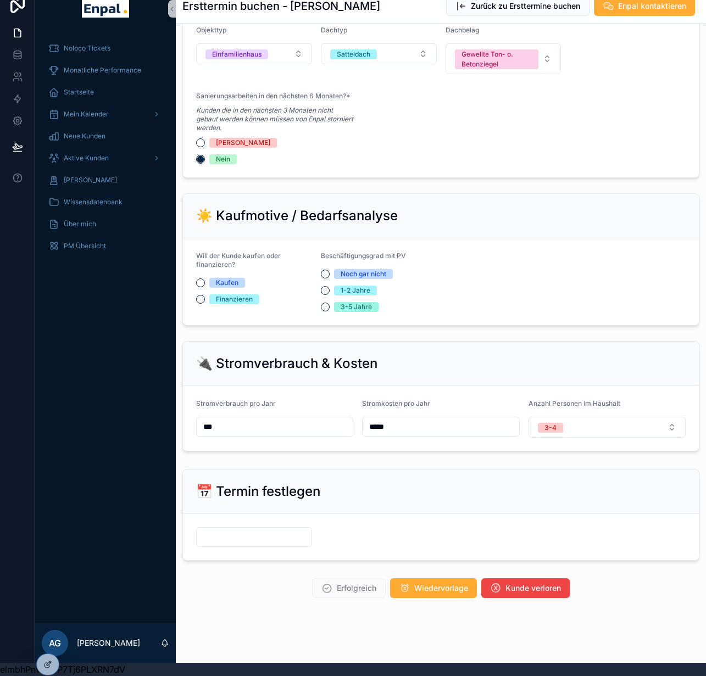
scroll to position [632, 0]
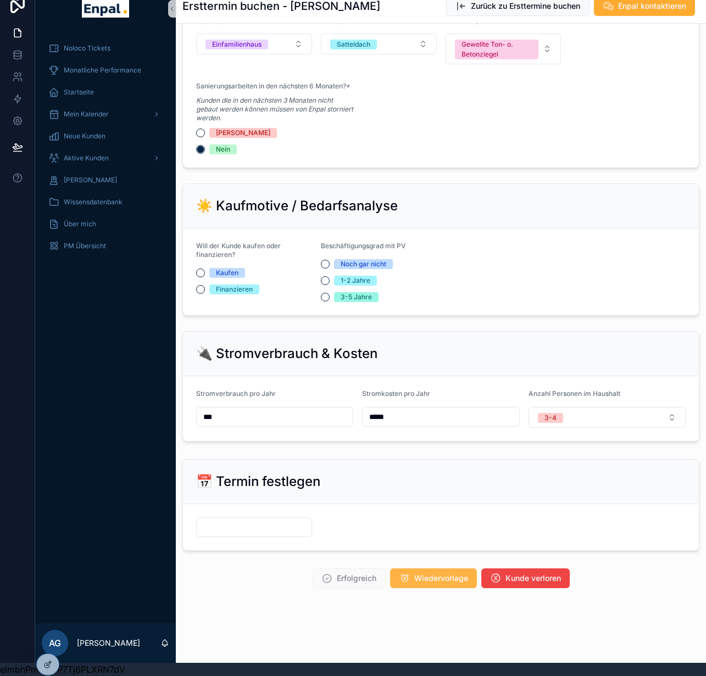
click at [423, 584] on span "Wiedervorlage" at bounding box center [441, 578] width 54 height 11
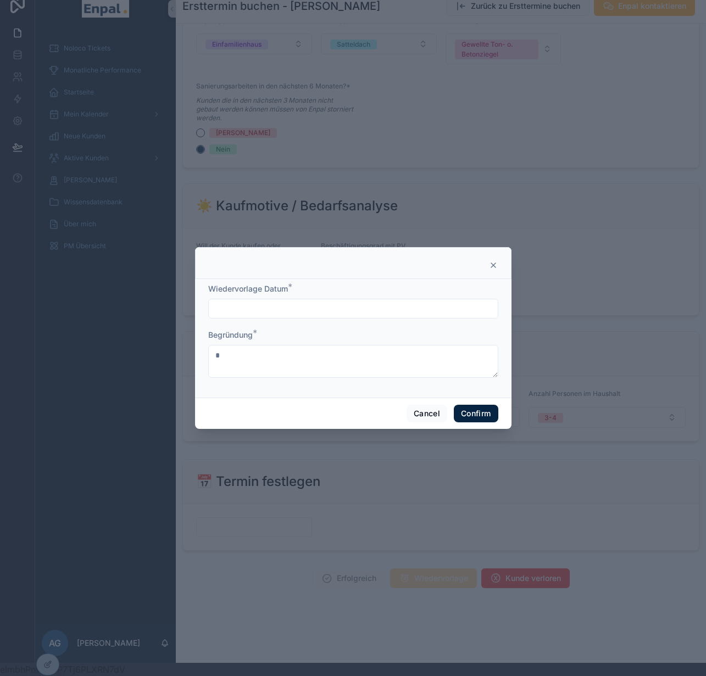
click at [489, 270] on icon at bounding box center [493, 265] width 9 height 9
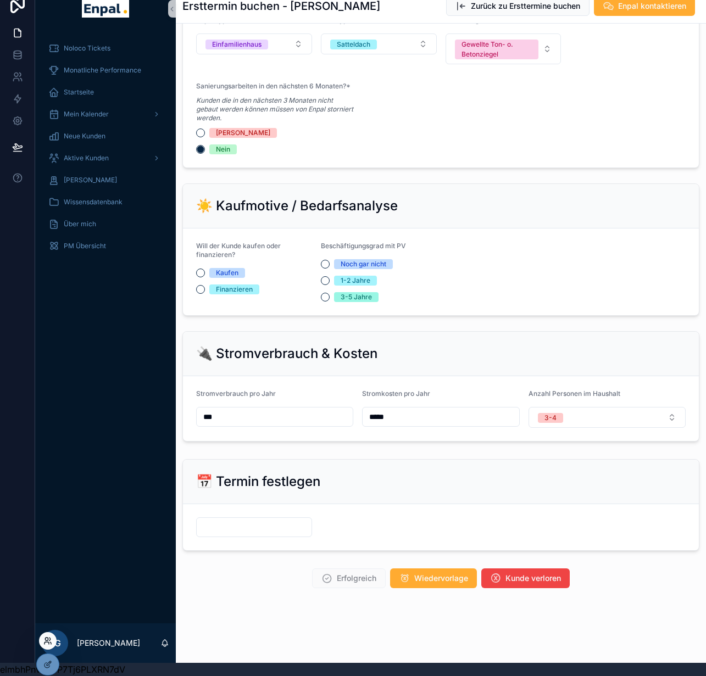
click at [47, 636] on icon at bounding box center [47, 640] width 9 height 9
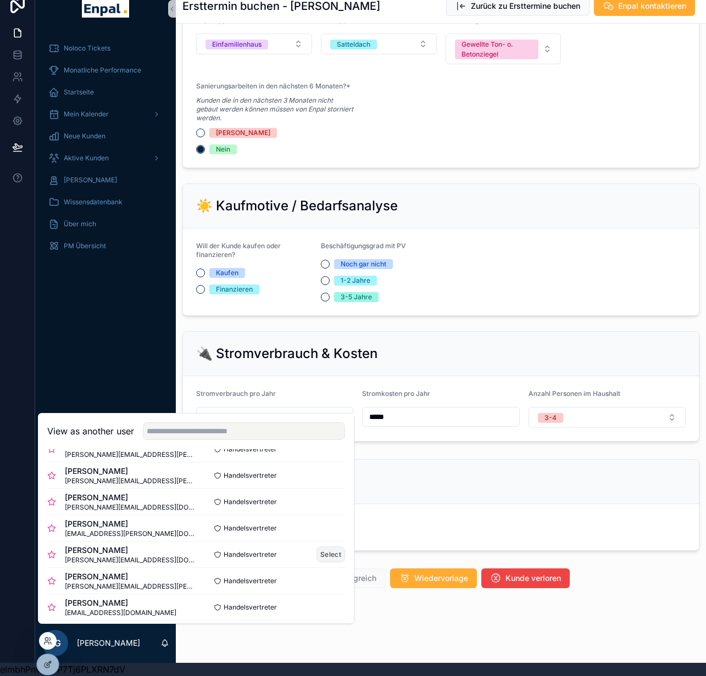
scroll to position [105, 0]
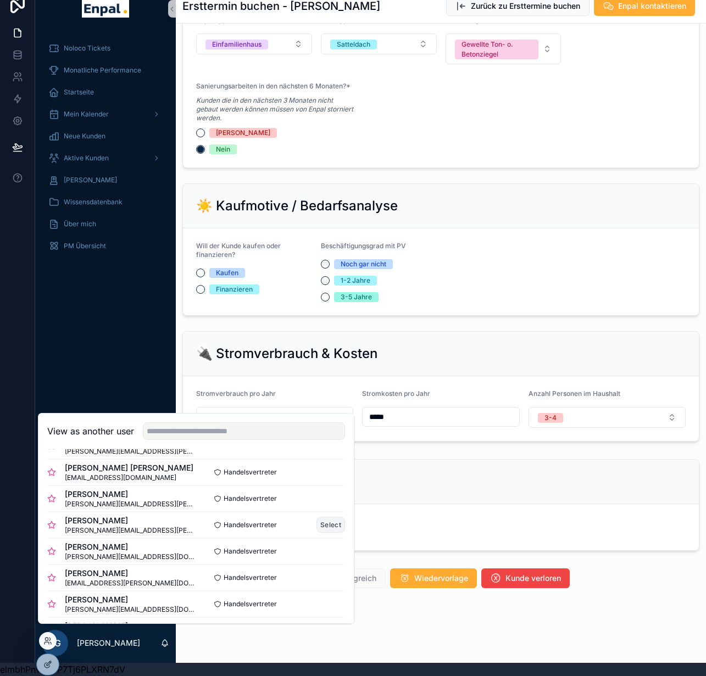
click at [318, 530] on button "Select" at bounding box center [330, 525] width 29 height 16
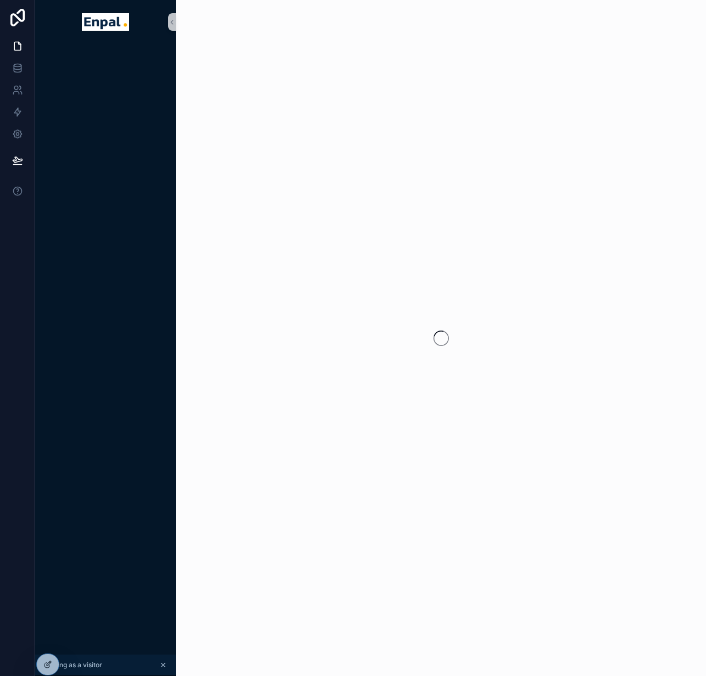
scroll to position [13, 0]
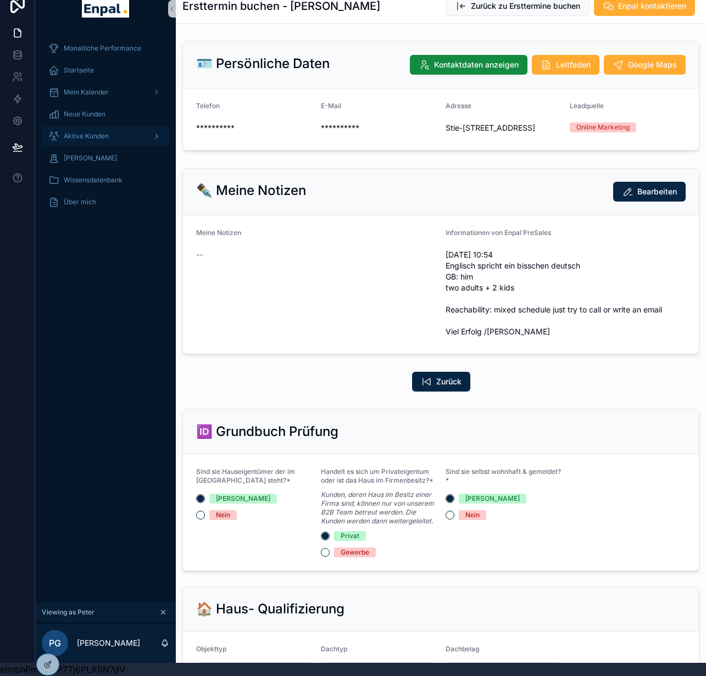
click at [98, 133] on span "Aktive Kunden" at bounding box center [86, 136] width 45 height 9
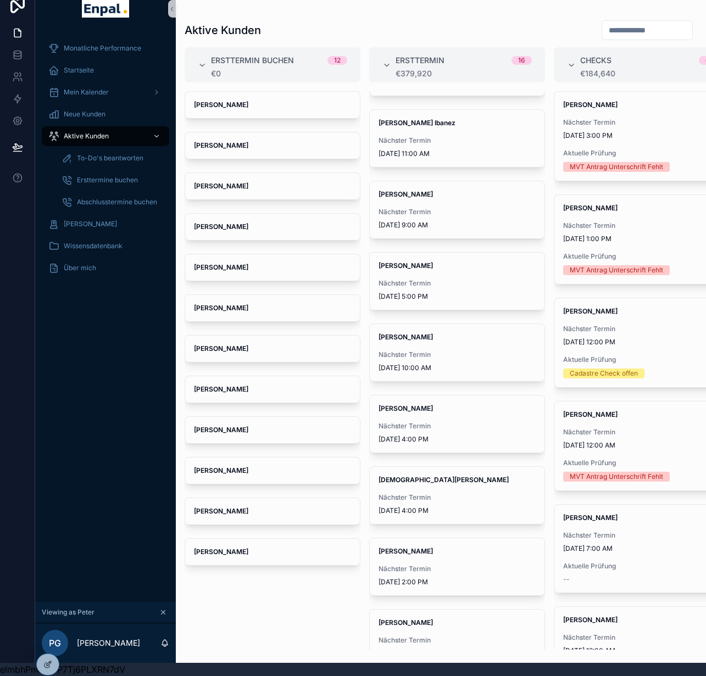
scroll to position [549, 0]
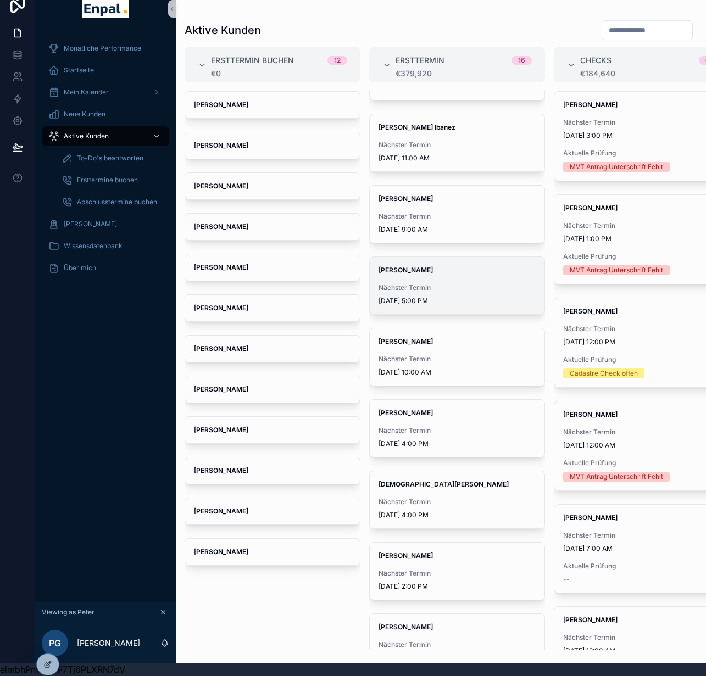
click at [442, 283] on span "Nächster Termin" at bounding box center [456, 287] width 157 height 9
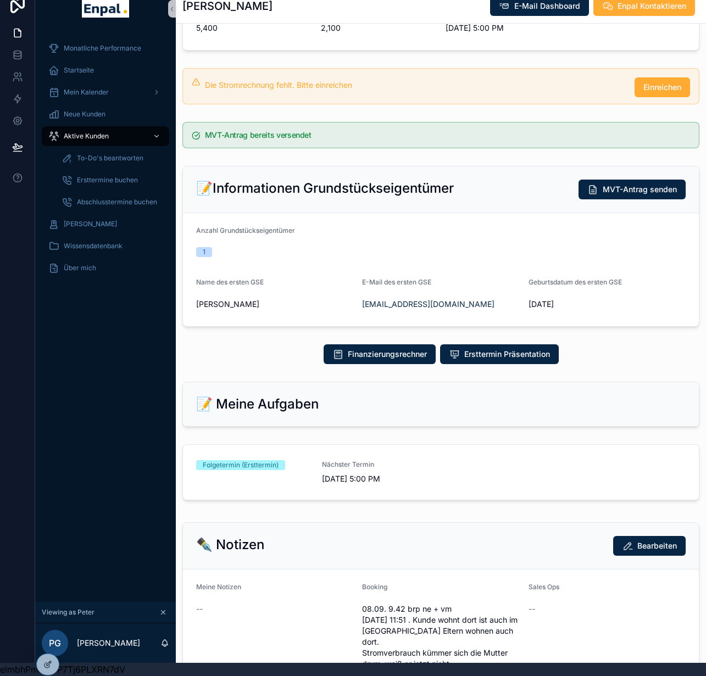
scroll to position [354, 0]
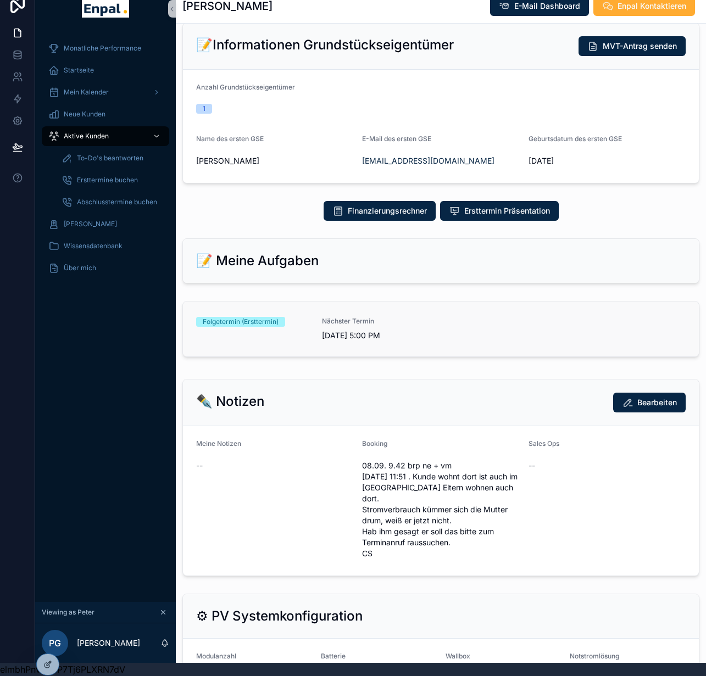
click at [350, 344] on link "Folgetermin (Ersttermin) Nächster Termin 9/10/2025 5:00 PM" at bounding box center [441, 328] width 516 height 55
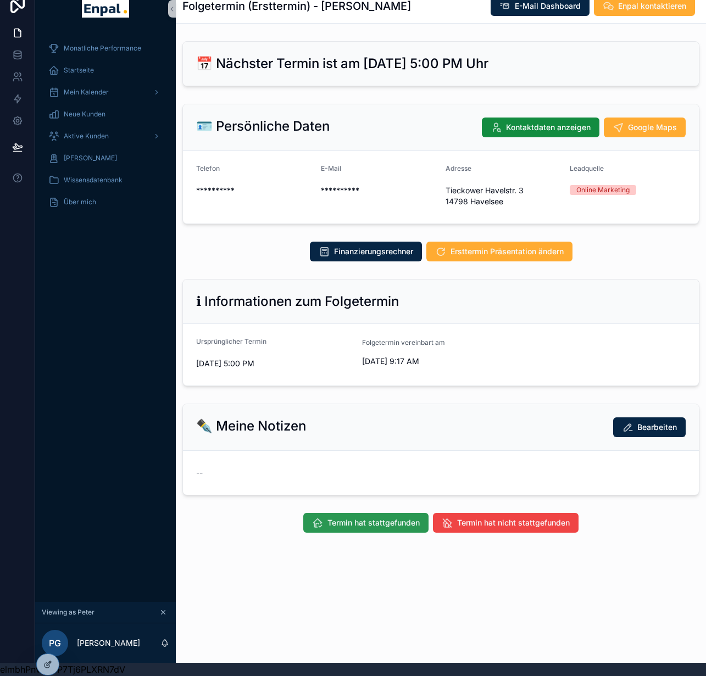
click at [401, 527] on span "Termin hat stattgefunden" at bounding box center [373, 522] width 92 height 11
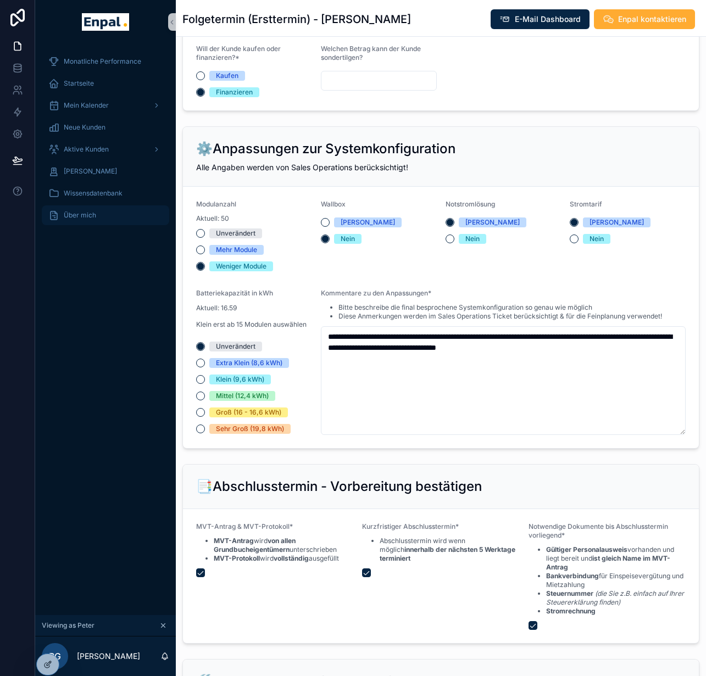
scroll to position [1302, 0]
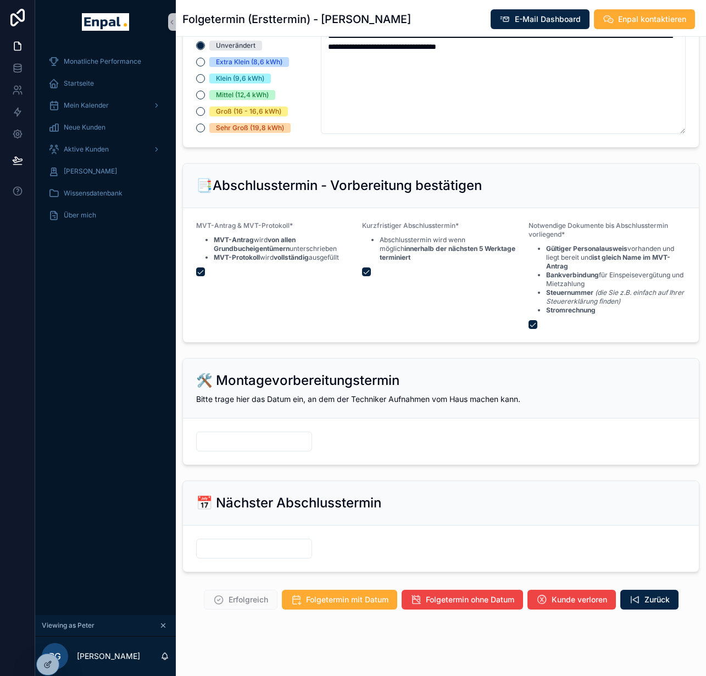
click at [238, 447] on input "scrollable content" at bounding box center [254, 441] width 115 height 15
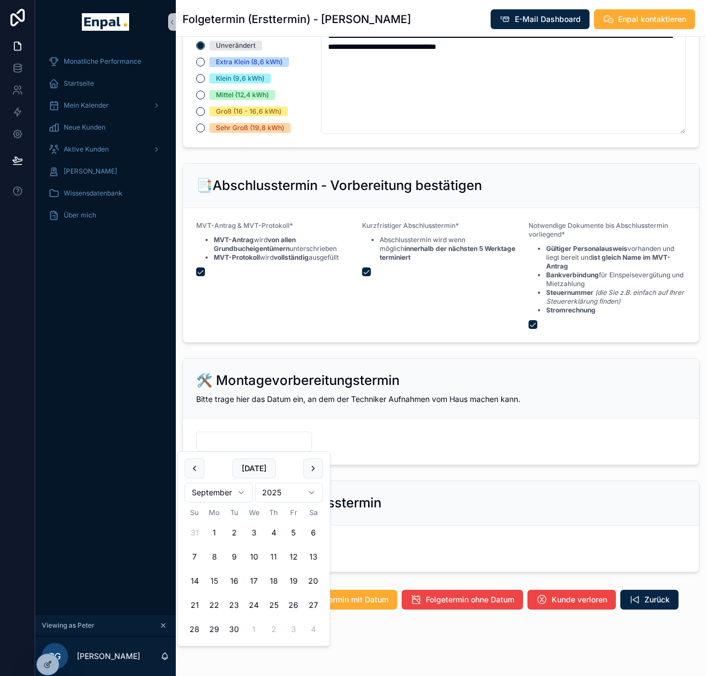
click at [215, 584] on button "15" at bounding box center [214, 581] width 20 height 20
type input "*********"
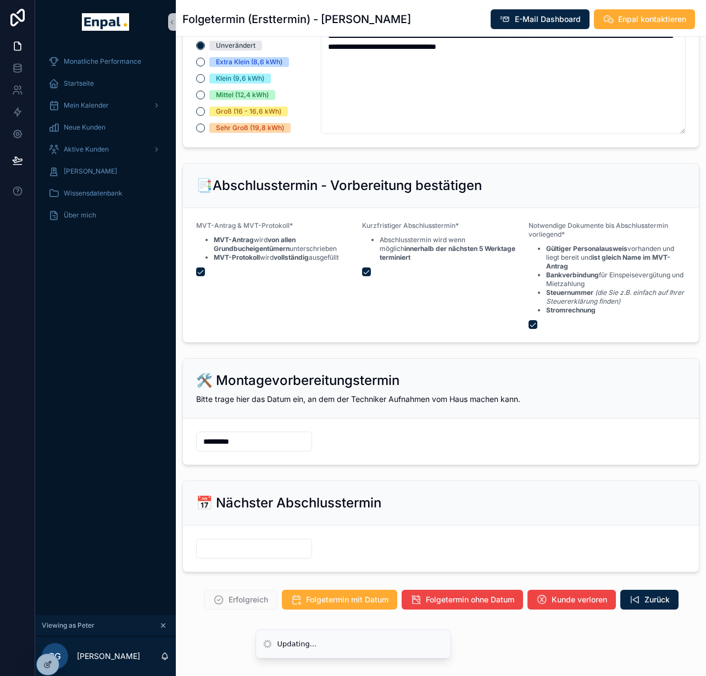
click at [255, 542] on input "scrollable content" at bounding box center [254, 548] width 115 height 15
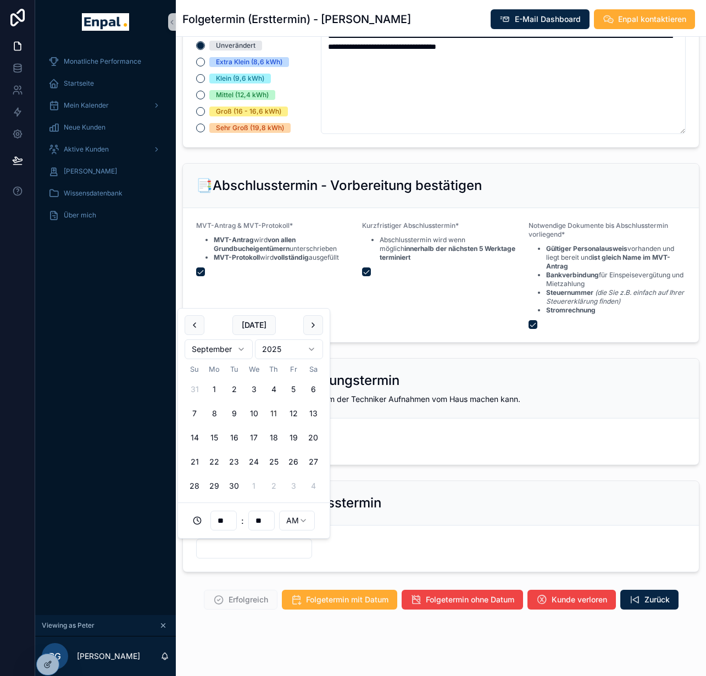
click at [293, 524] on html "**********" at bounding box center [353, 344] width 706 height 689
click at [439, 518] on div "📅 Nächster Abschlusstermin" at bounding box center [441, 503] width 516 height 44
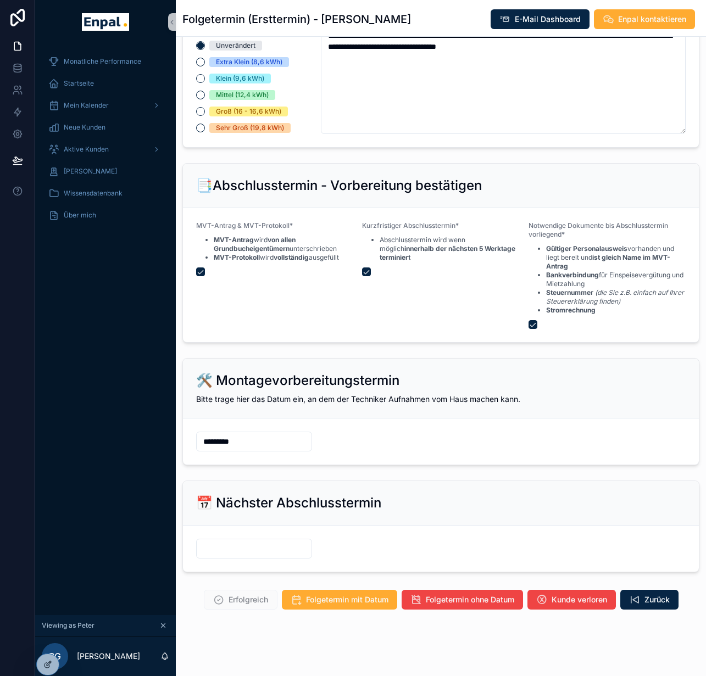
drag, startPoint x: 245, startPoint y: 546, endPoint x: 243, endPoint y: 539, distance: 7.1
click at [245, 546] on input "scrollable content" at bounding box center [254, 548] width 115 height 15
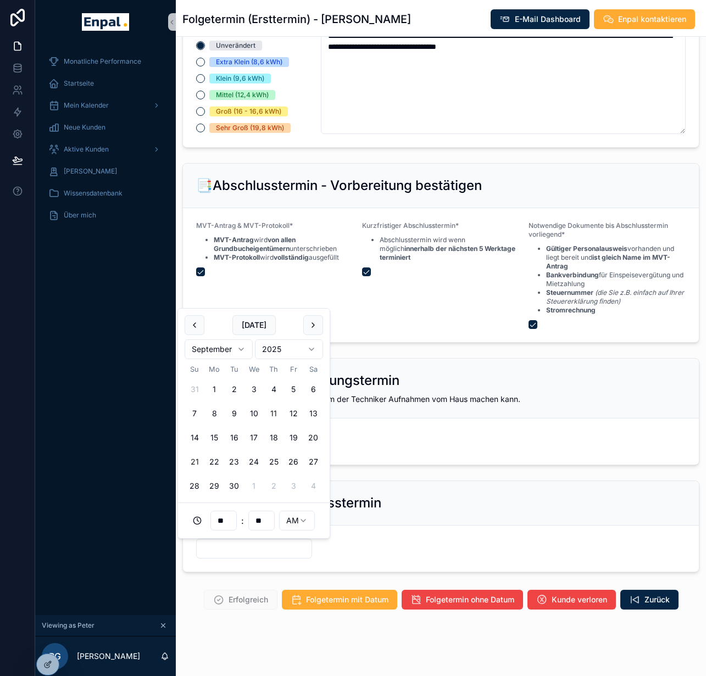
click at [199, 457] on button "21" at bounding box center [195, 462] width 20 height 20
click at [298, 515] on html "**********" at bounding box center [353, 344] width 706 height 689
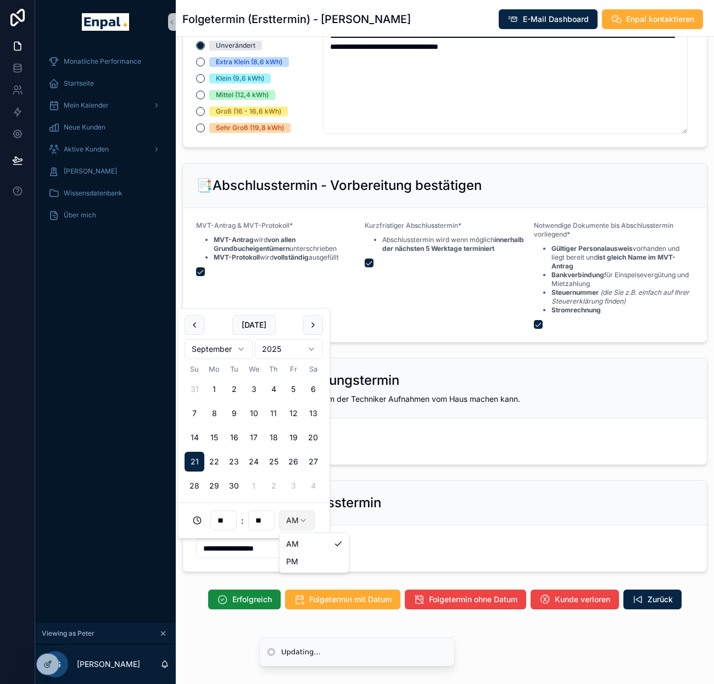
type input "**********"
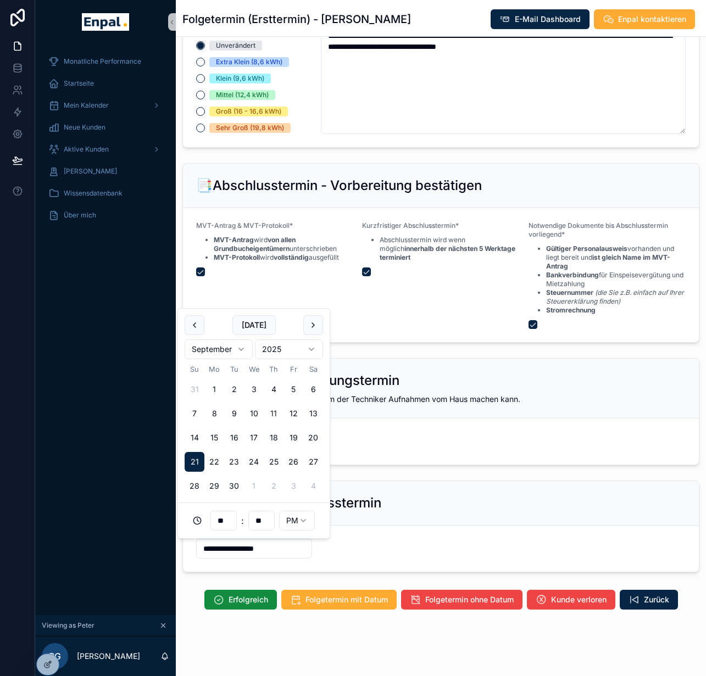
click at [417, 496] on div "📅 Nächster Abschlusstermin" at bounding box center [440, 503] width 489 height 18
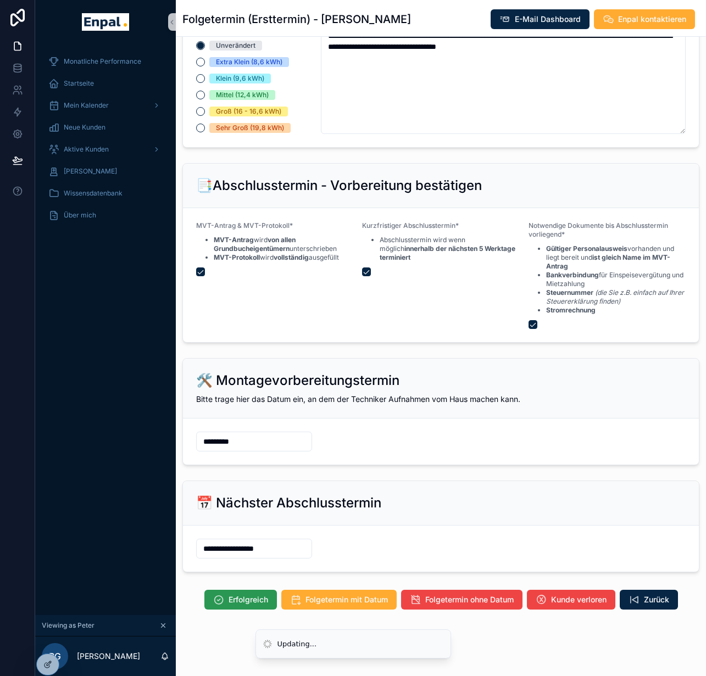
click at [248, 601] on span "Erfolgreich" at bounding box center [248, 599] width 40 height 11
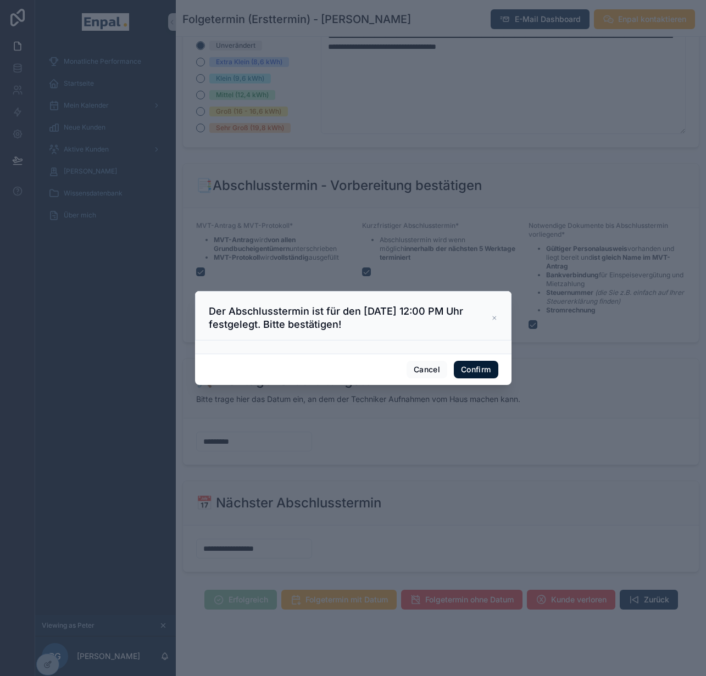
click at [470, 378] on button "Confirm" at bounding box center [476, 370] width 44 height 18
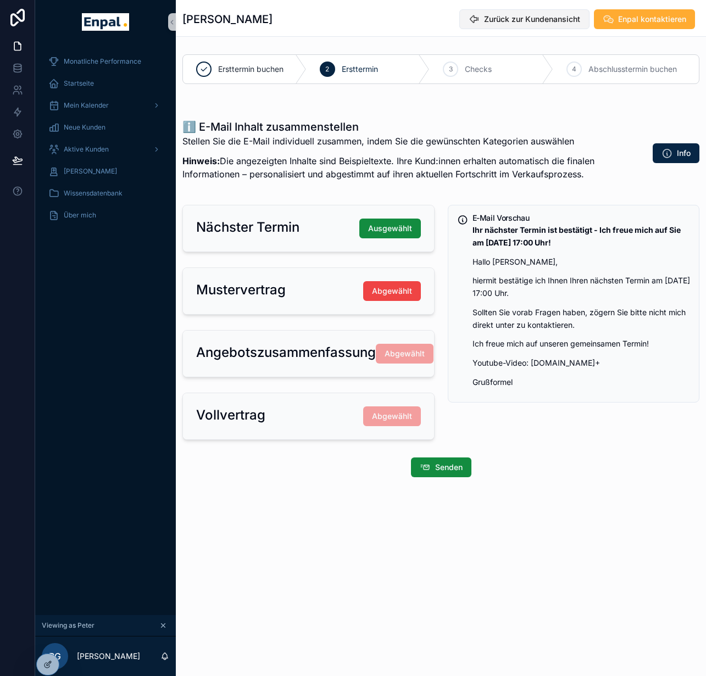
click at [541, 14] on span "Zurück zur Kundenansicht" at bounding box center [532, 19] width 96 height 11
click at [544, 23] on span "Zurück zur Kundenansicht" at bounding box center [532, 19] width 96 height 11
click at [76, 149] on span "Aktive Kunden" at bounding box center [86, 149] width 45 height 9
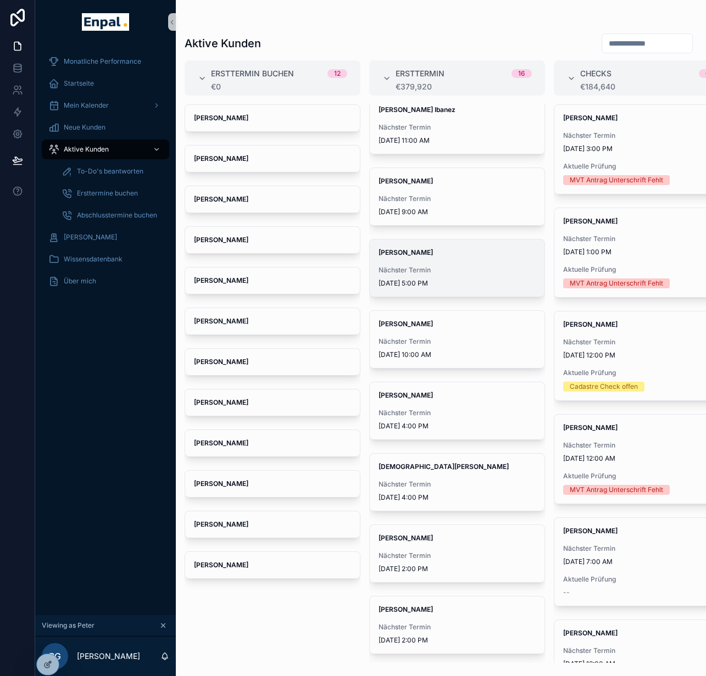
click at [430, 268] on span "Nächster Termin" at bounding box center [456, 270] width 157 height 9
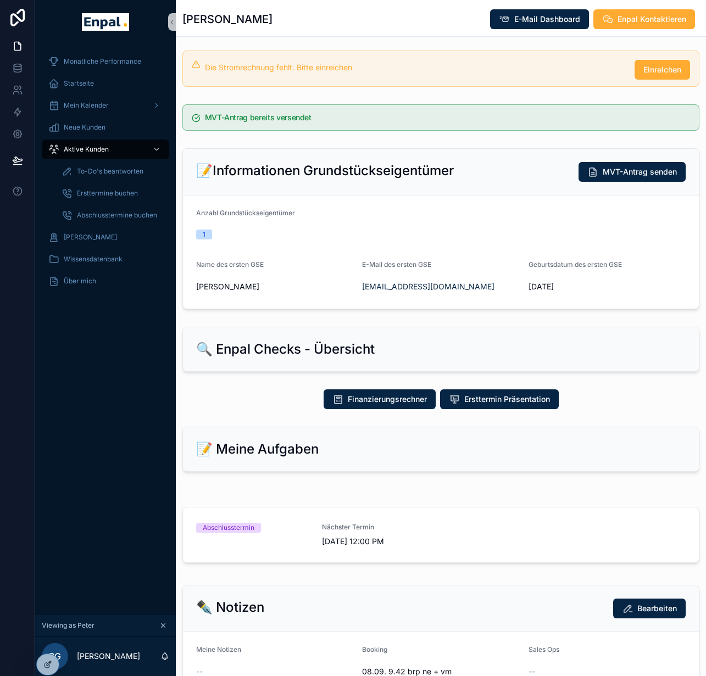
scroll to position [301, 0]
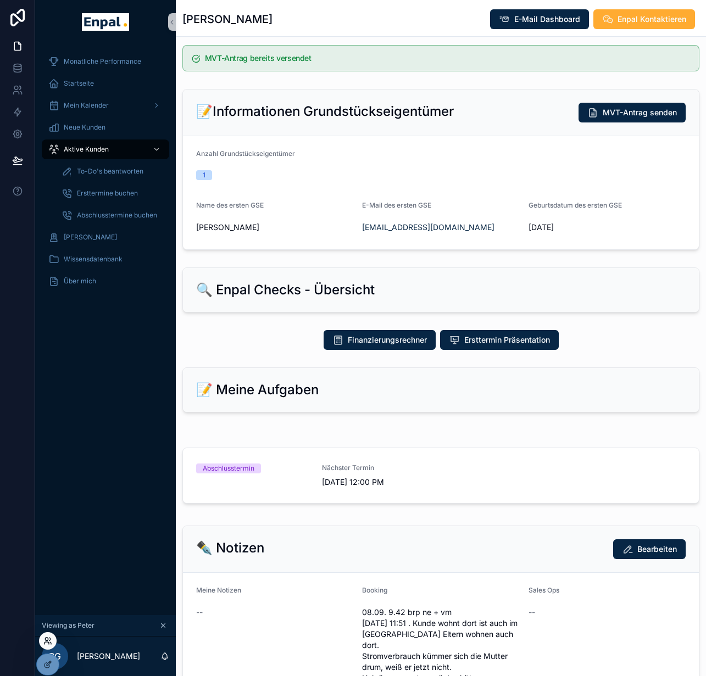
click at [51, 643] on icon at bounding box center [50, 643] width 1 height 2
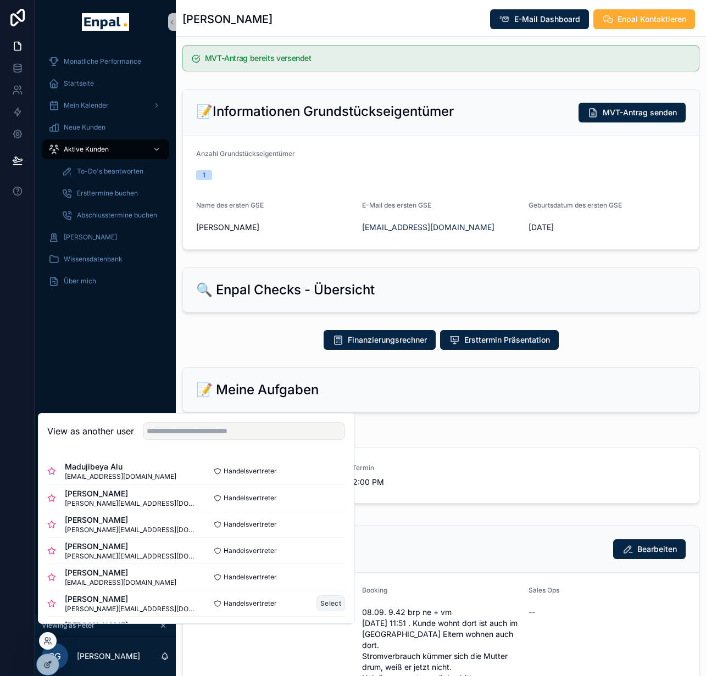
click at [330, 611] on button "Select" at bounding box center [330, 603] width 29 height 16
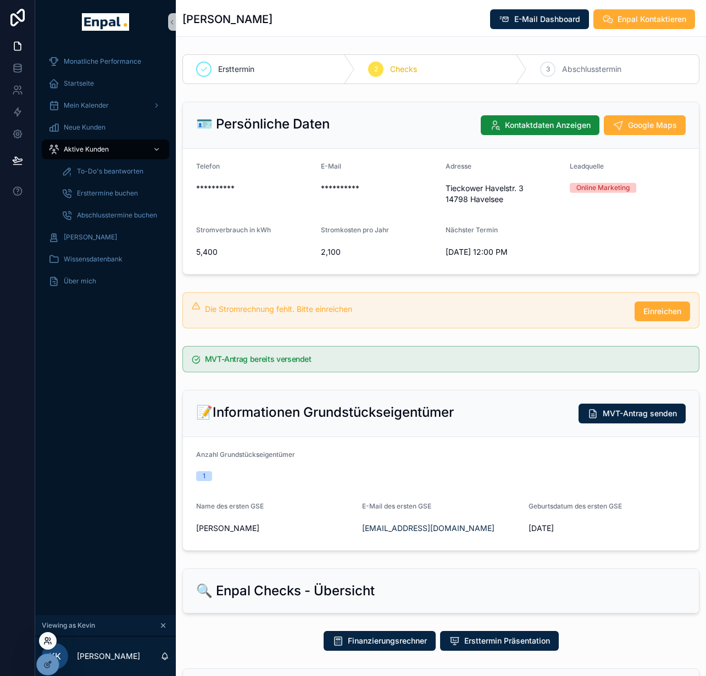
click at [50, 643] on icon at bounding box center [47, 640] width 9 height 9
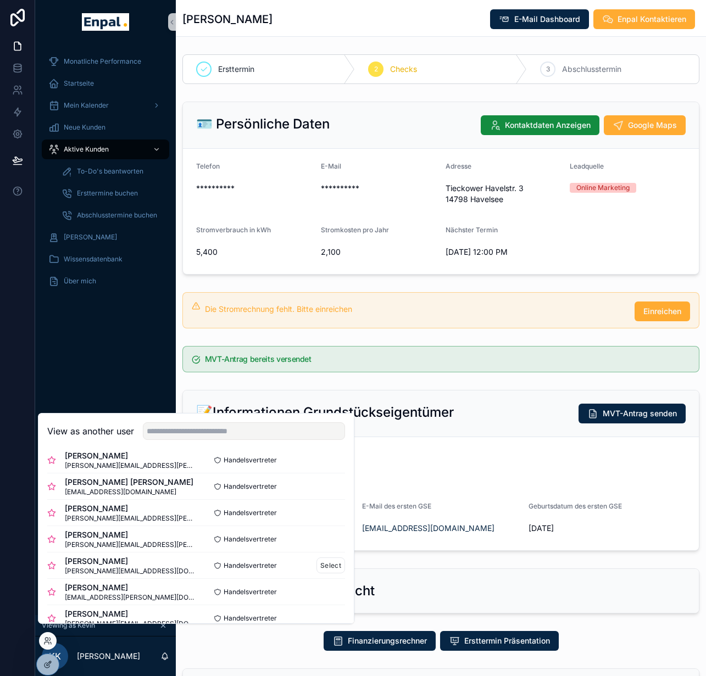
scroll to position [126, 0]
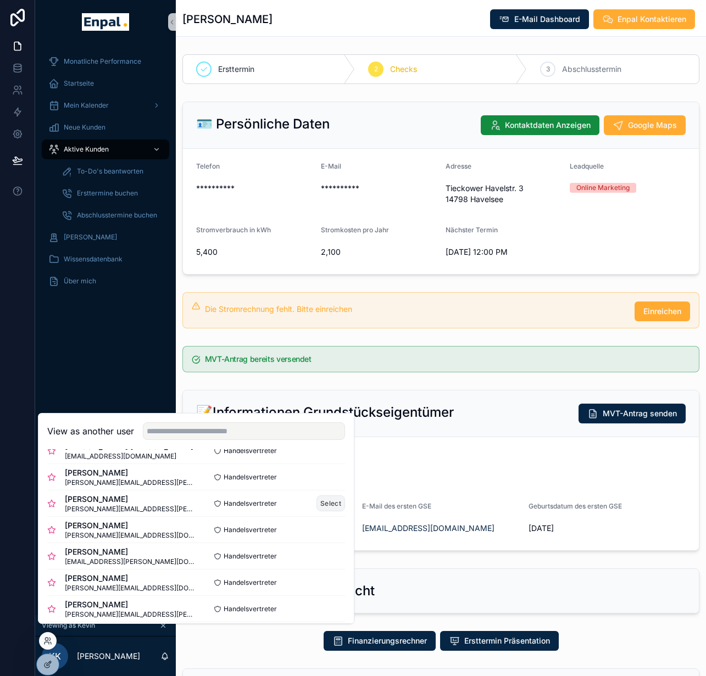
click at [326, 511] on button "Select" at bounding box center [330, 503] width 29 height 16
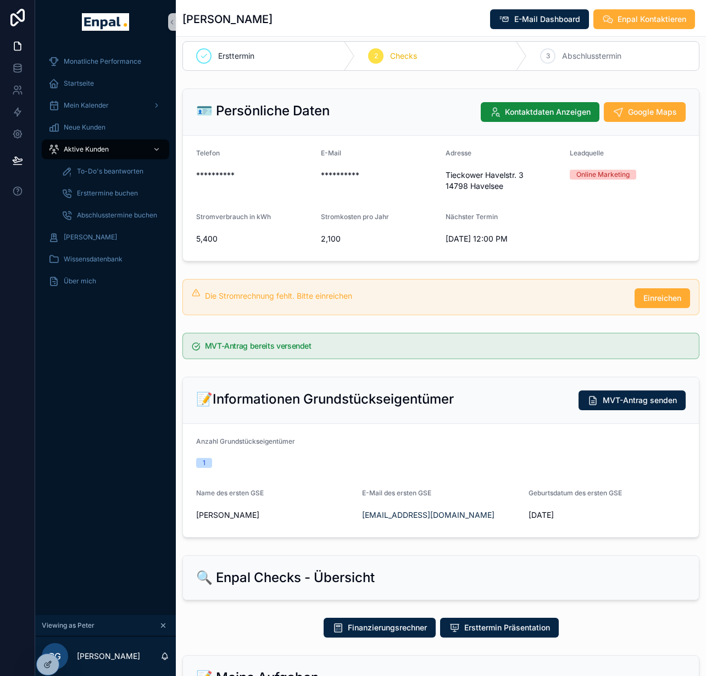
scroll to position [135, 0]
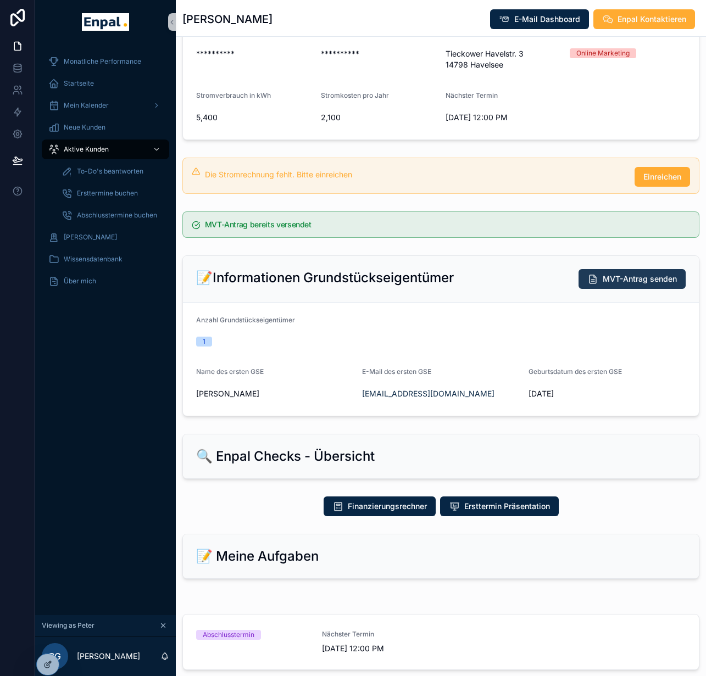
click at [602, 282] on span "MVT-Antrag senden" at bounding box center [639, 278] width 74 height 11
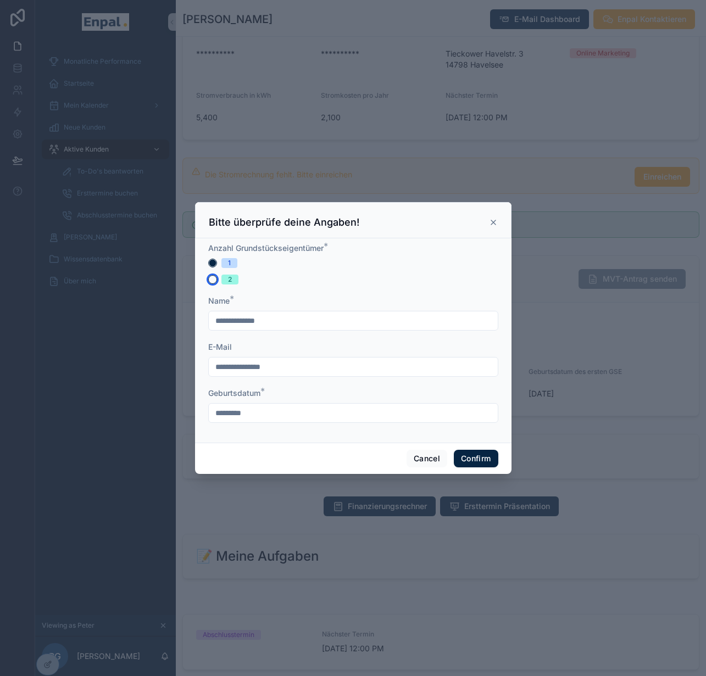
click at [208, 282] on button "2" at bounding box center [212, 279] width 9 height 9
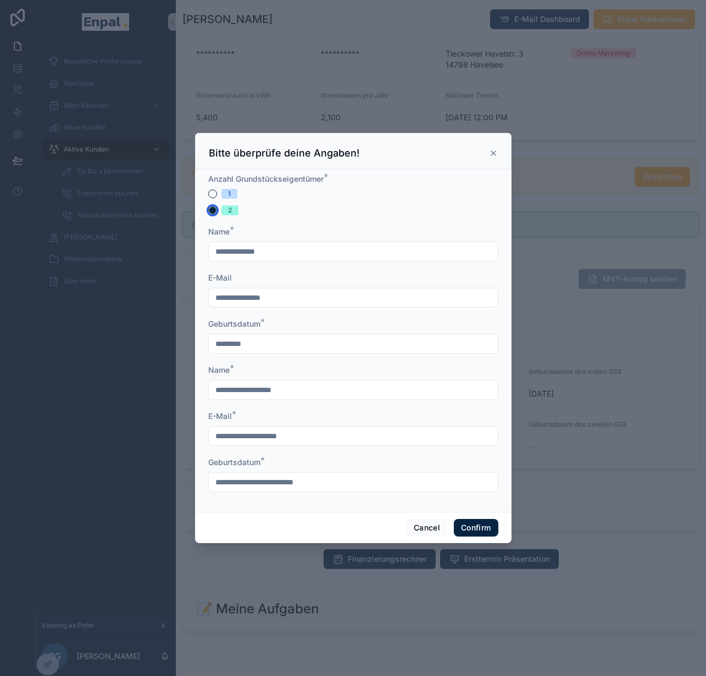
scroll to position [4, 0]
type button "I_2"
click at [493, 152] on icon at bounding box center [493, 153] width 9 height 9
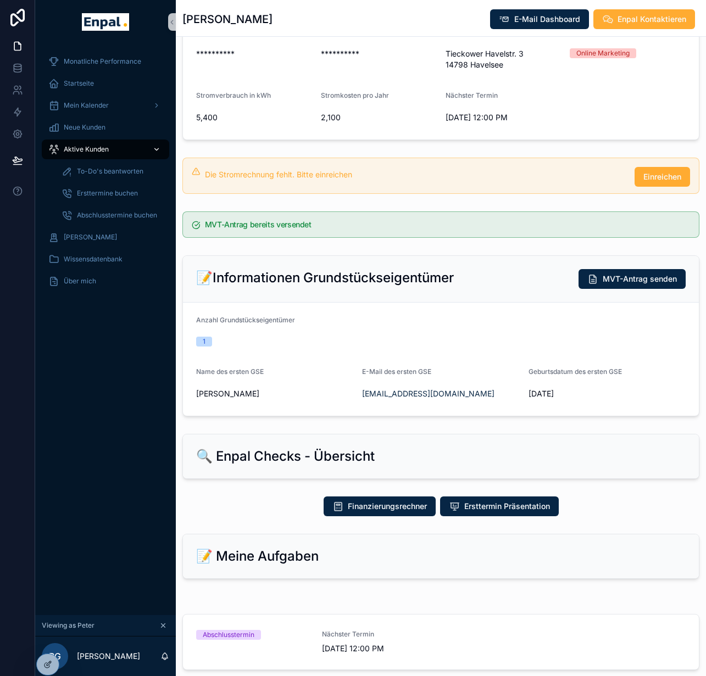
click at [121, 147] on div "Aktive Kunden" at bounding box center [105, 150] width 114 height 18
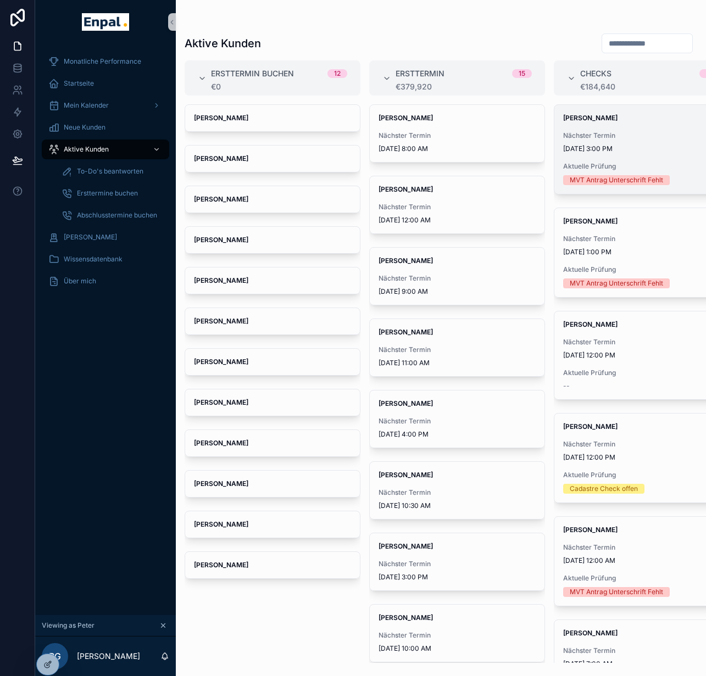
click at [612, 150] on span "[DATE] 3:00 PM" at bounding box center [641, 148] width 157 height 9
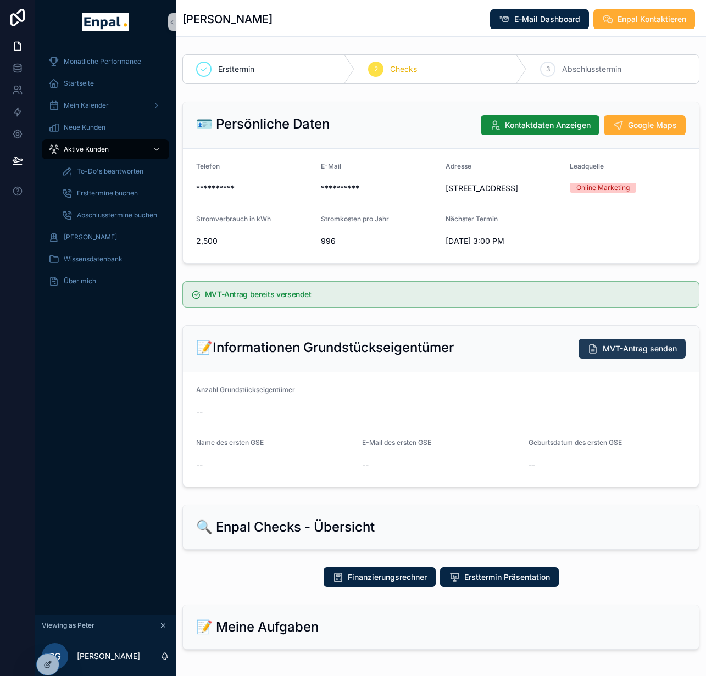
click at [627, 359] on button "MVT-Antrag senden" at bounding box center [631, 349] width 107 height 20
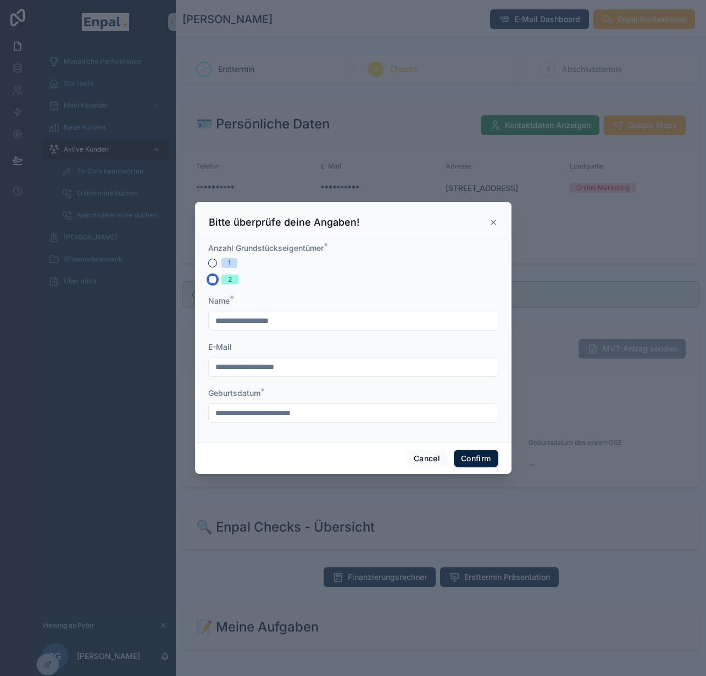
click at [208, 284] on button "2" at bounding box center [212, 279] width 9 height 9
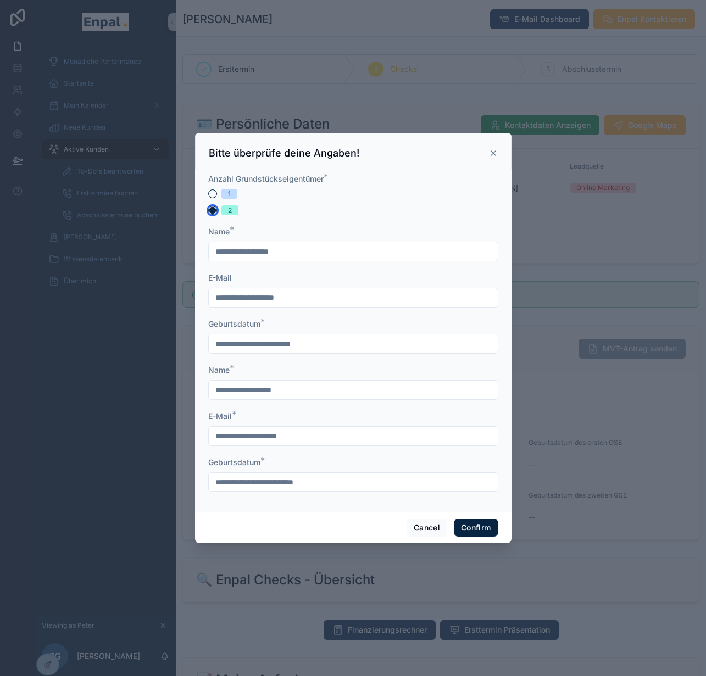
type button "I_2"
click at [489, 155] on icon at bounding box center [493, 153] width 9 height 9
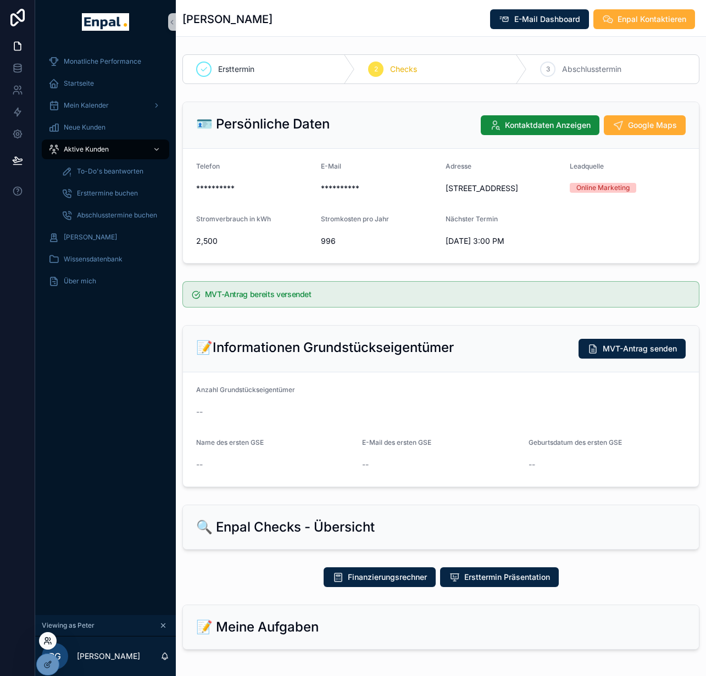
click at [52, 642] on icon at bounding box center [47, 640] width 9 height 9
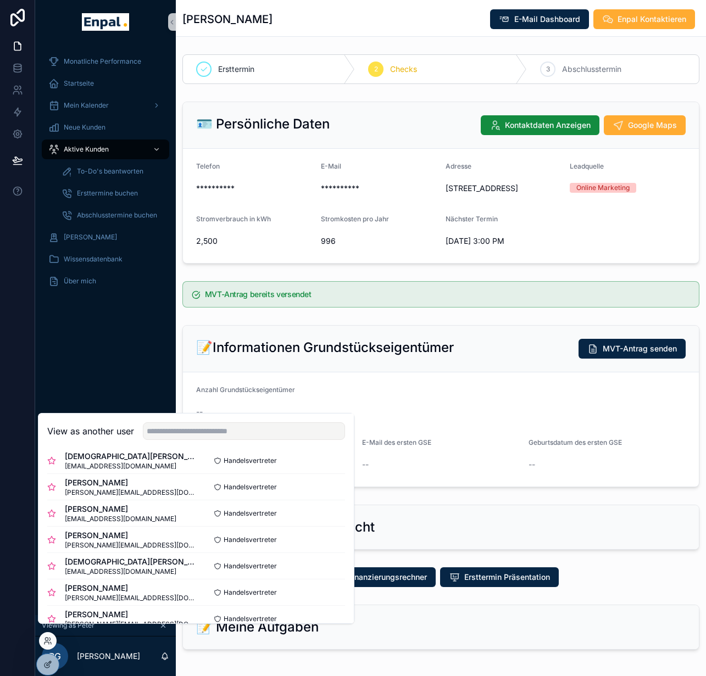
scroll to position [365, 0]
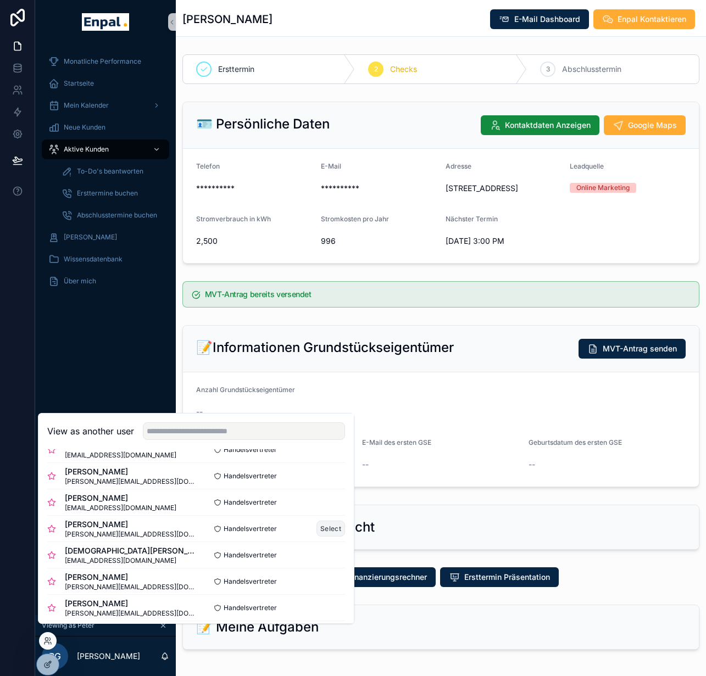
click at [329, 534] on button "Select" at bounding box center [330, 529] width 29 height 16
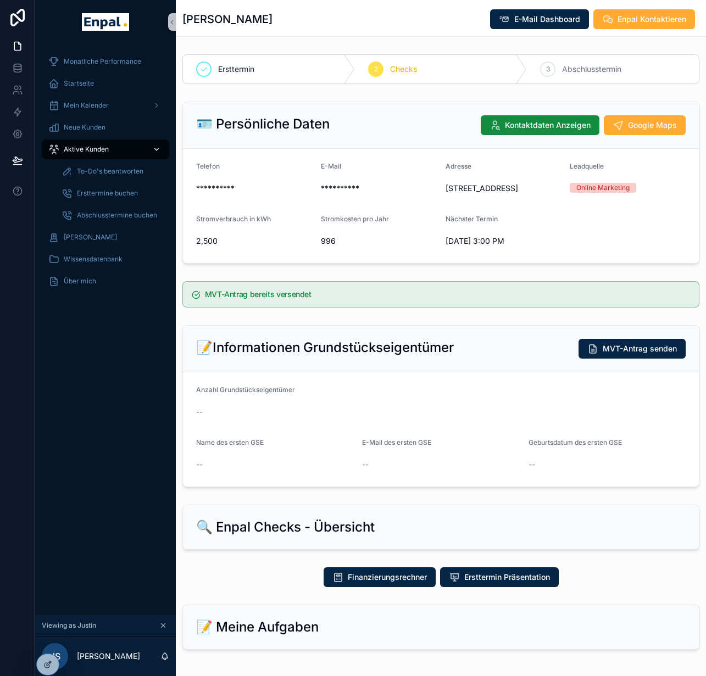
click at [93, 152] on span "Aktive Kunden" at bounding box center [86, 149] width 45 height 9
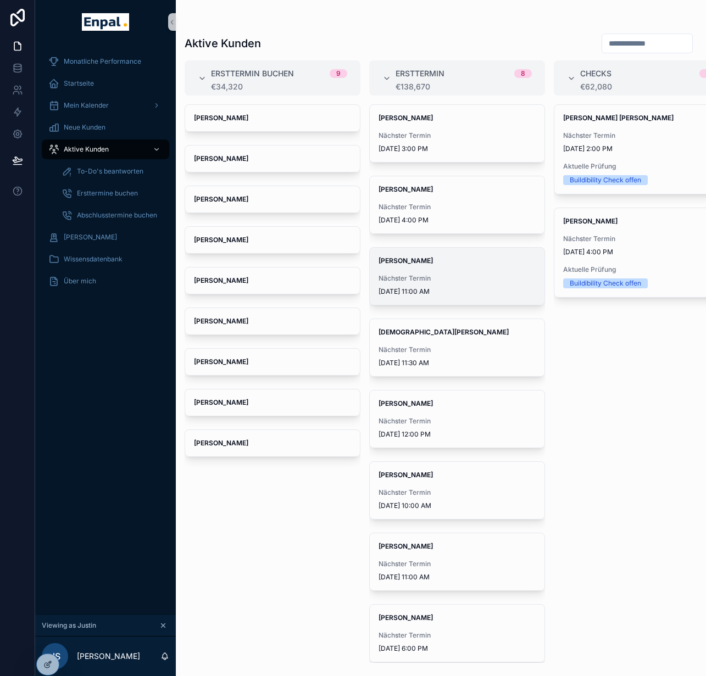
scroll to position [0, 16]
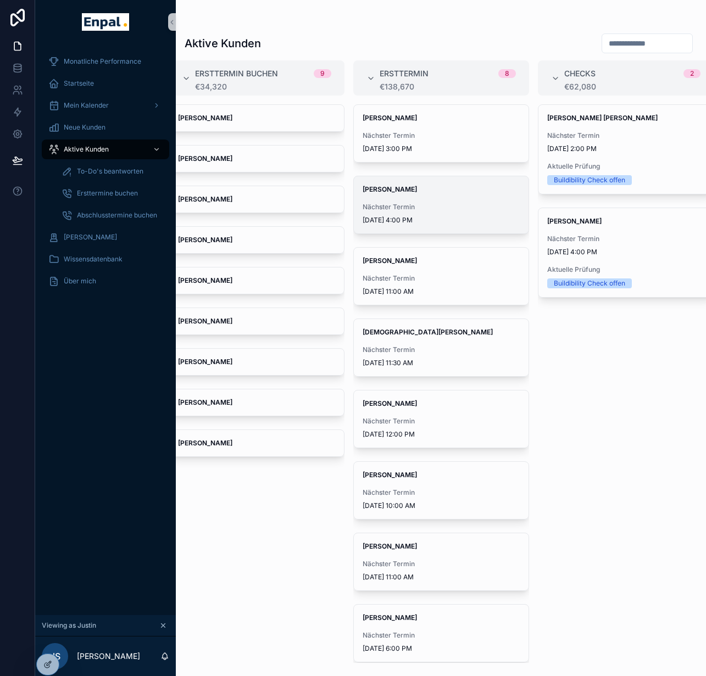
click at [408, 196] on div "[PERSON_NAME] Nächster Termin [DATE] 4:00 PM" at bounding box center [441, 204] width 175 height 57
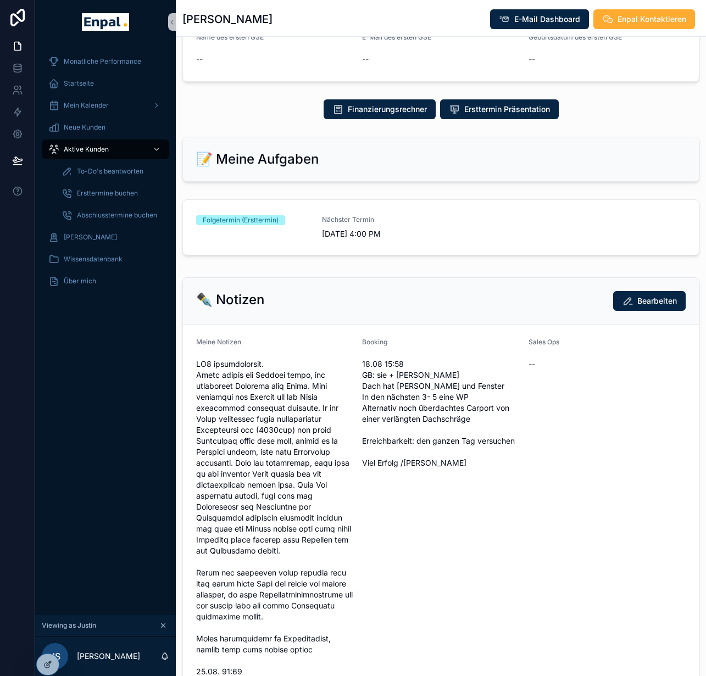
scroll to position [454, 0]
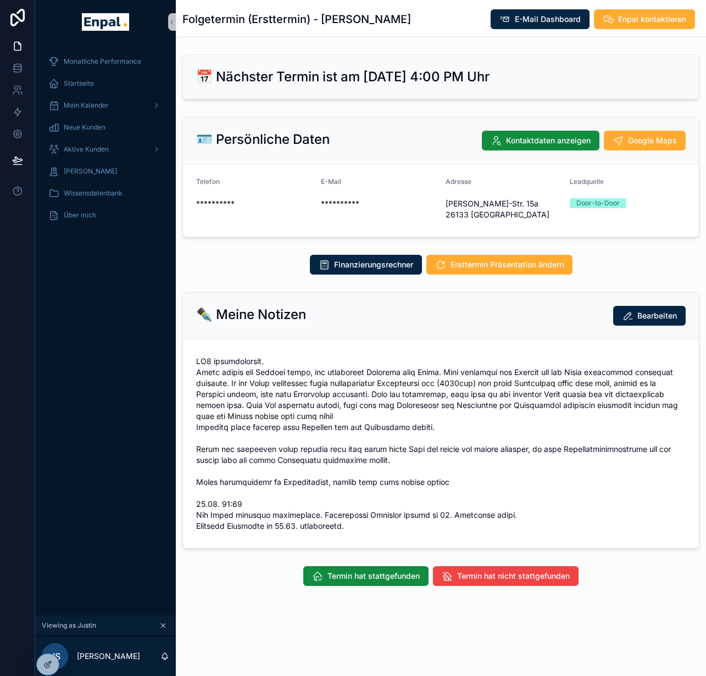
scroll to position [21, 0]
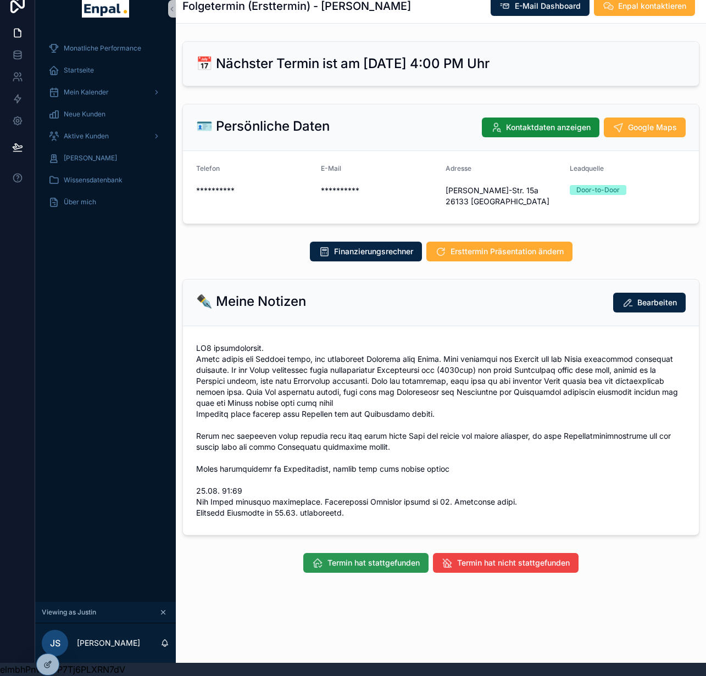
click at [359, 557] on span "Termin hat stattgefunden" at bounding box center [373, 562] width 92 height 11
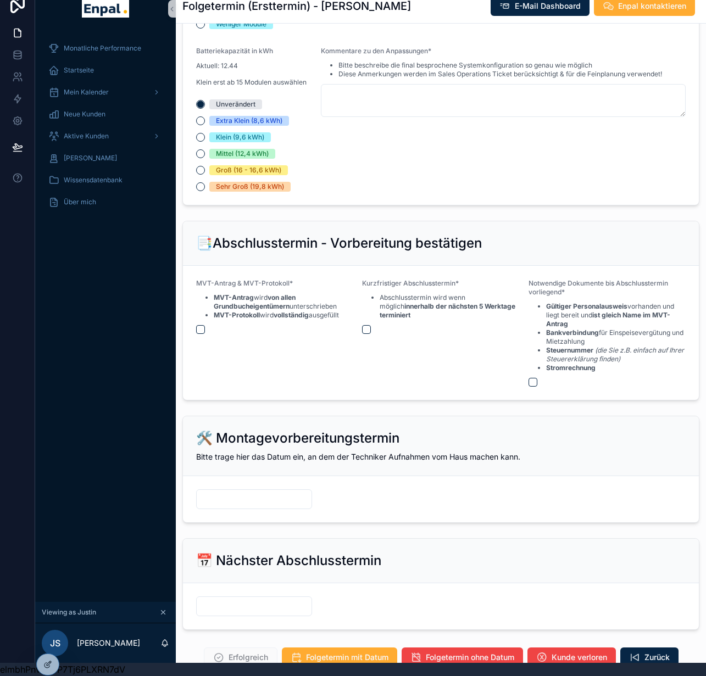
scroll to position [1289, 0]
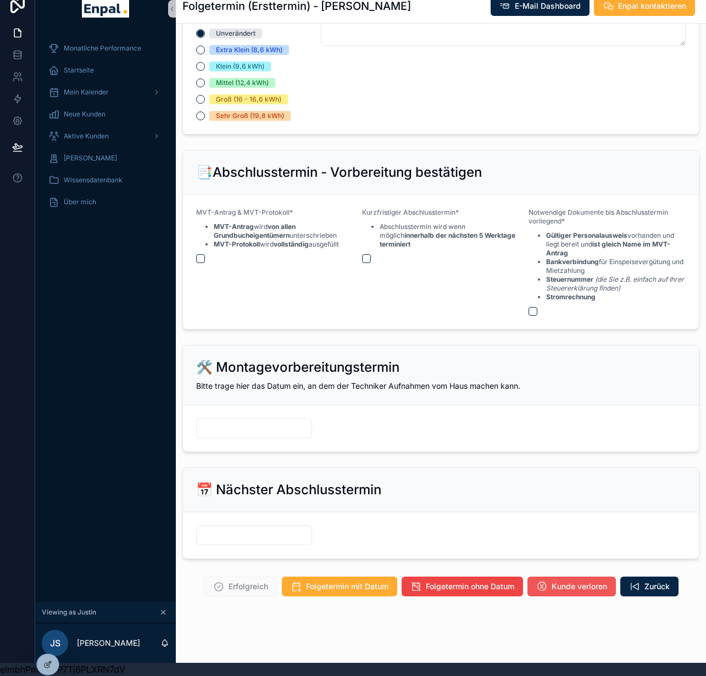
click at [565, 582] on span "Kunde verloren" at bounding box center [578, 586] width 55 height 11
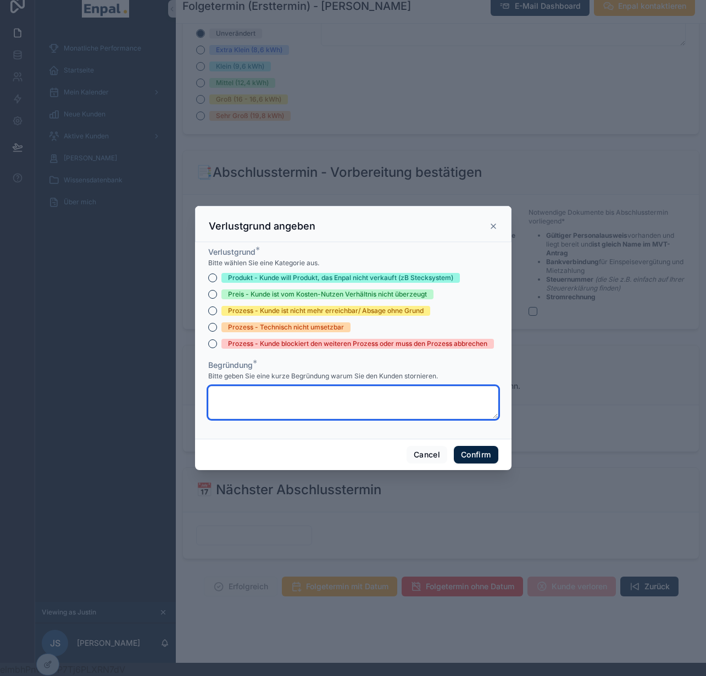
click at [231, 392] on textarea at bounding box center [353, 402] width 290 height 33
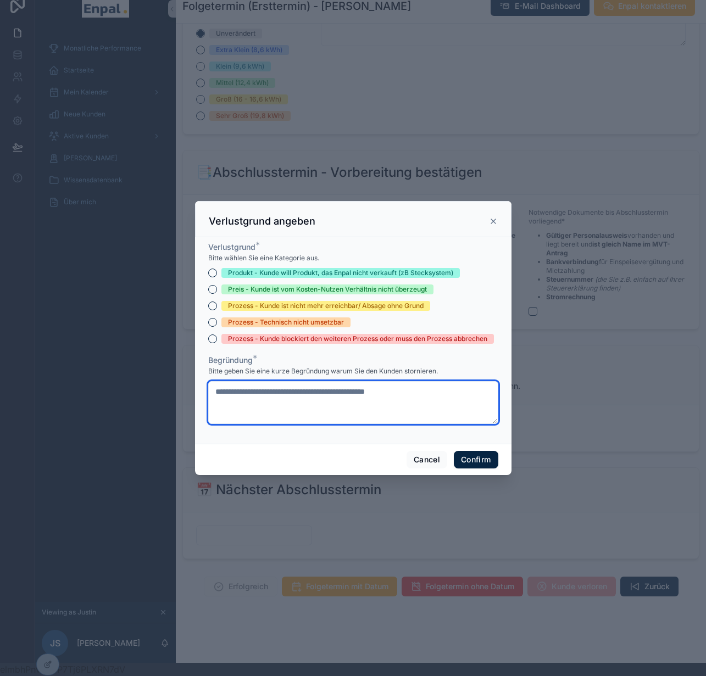
type textarea "**********"
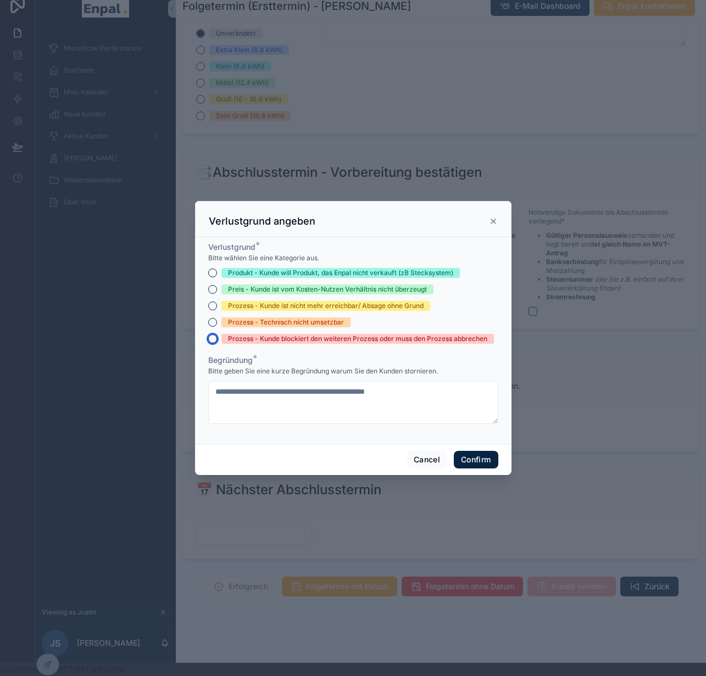
click at [208, 339] on button "Prozess - Kunde blockiert den weiteren Prozess oder muss den Prozess abbrechen" at bounding box center [212, 338] width 9 height 9
click at [471, 463] on button "Confirm" at bounding box center [476, 460] width 44 height 18
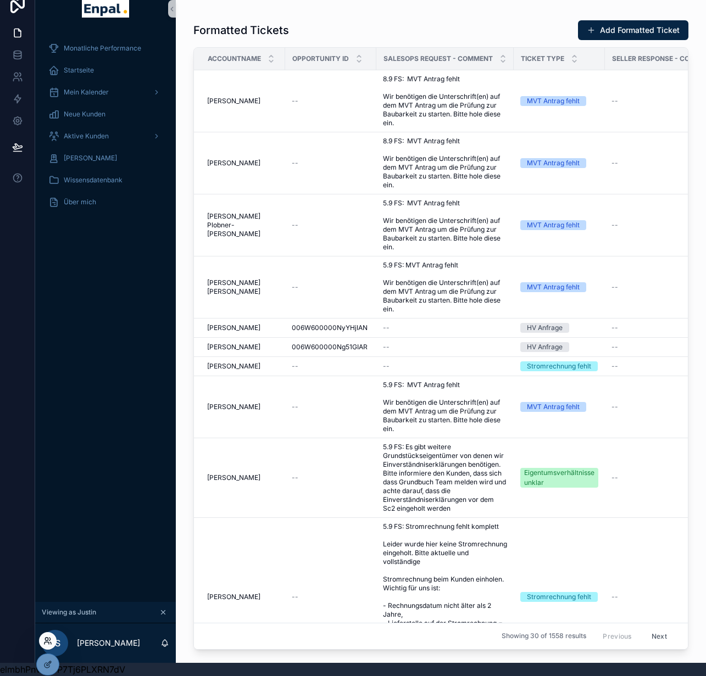
click at [44, 645] on icon at bounding box center [47, 640] width 9 height 9
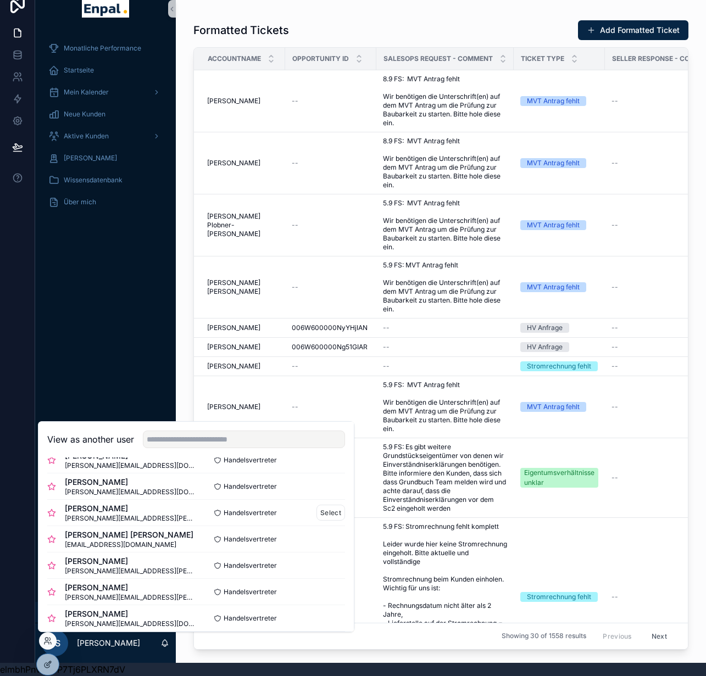
scroll to position [72, 0]
click at [331, 562] on button "Select" at bounding box center [330, 565] width 29 height 16
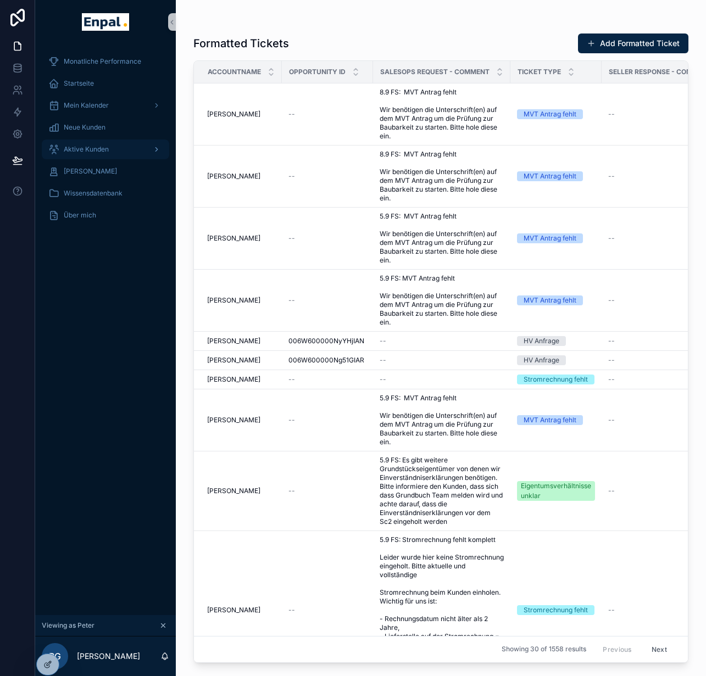
click at [117, 150] on div "Aktive Kunden" at bounding box center [105, 150] width 114 height 18
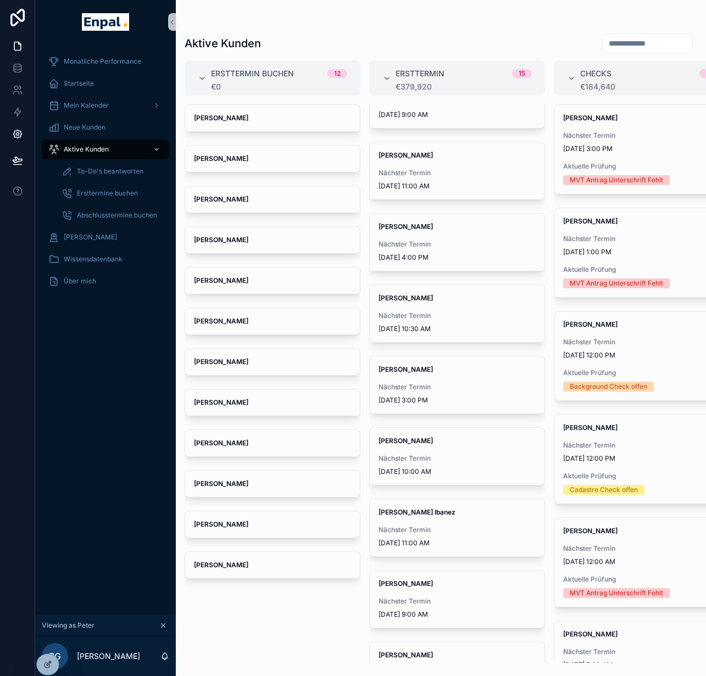
scroll to position [260, 0]
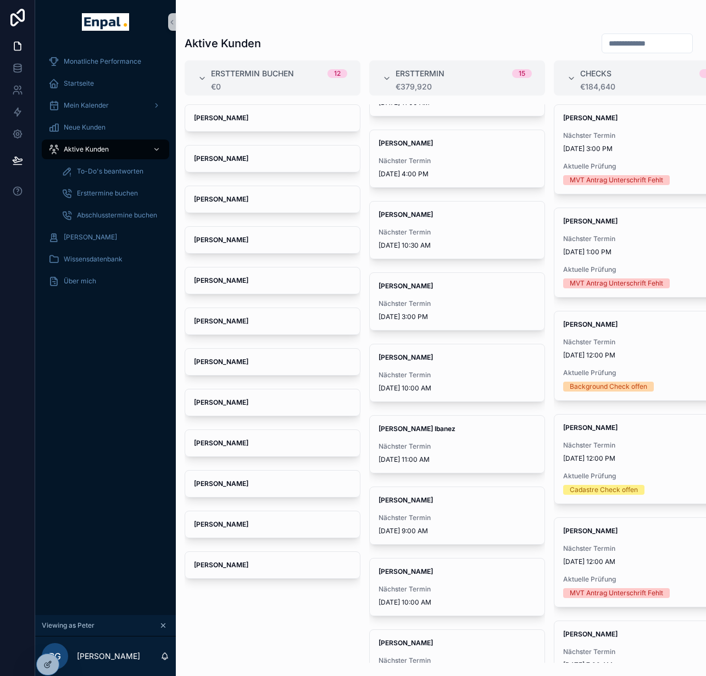
click at [91, 10] on div "scrollable content" at bounding box center [105, 22] width 141 height 44
click at [93, 15] on img "scrollable content" at bounding box center [105, 22] width 47 height 18
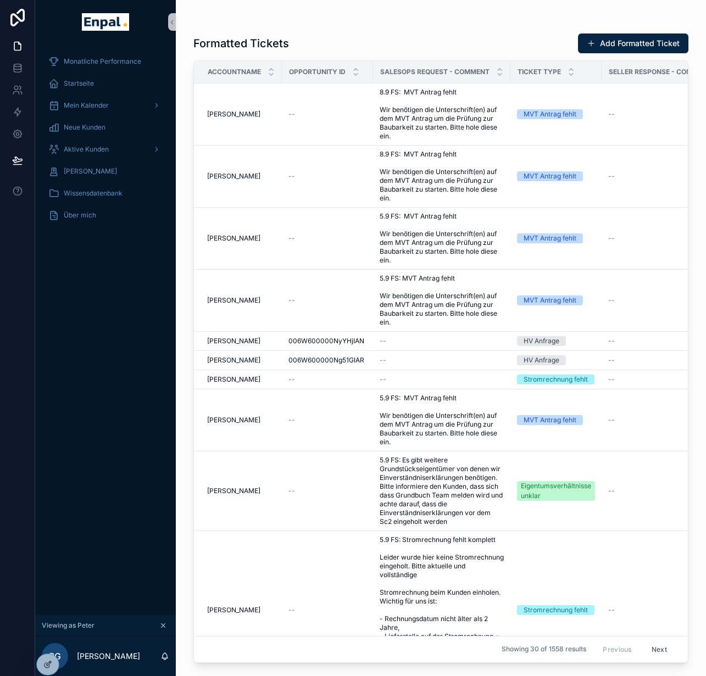
click at [104, 23] on img "scrollable content" at bounding box center [105, 22] width 47 height 18
click at [49, 646] on div at bounding box center [48, 641] width 18 height 18
click at [93, 485] on div "Monatliche Performance Startseite Mein Kalender Neue Kunden Aktive [PERSON_NAME…" at bounding box center [105, 329] width 141 height 571
click at [80, 267] on div "PM Übersicht" at bounding box center [105, 259] width 114 height 18
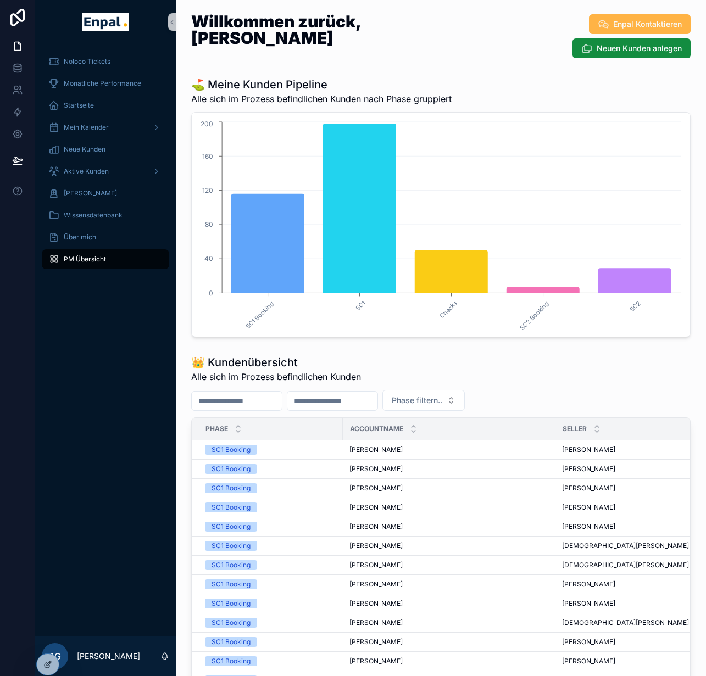
click at [653, 24] on span "Enpal Kontaktieren" at bounding box center [647, 24] width 69 height 11
click at [95, 172] on span "Aktive Kunden" at bounding box center [86, 171] width 45 height 9
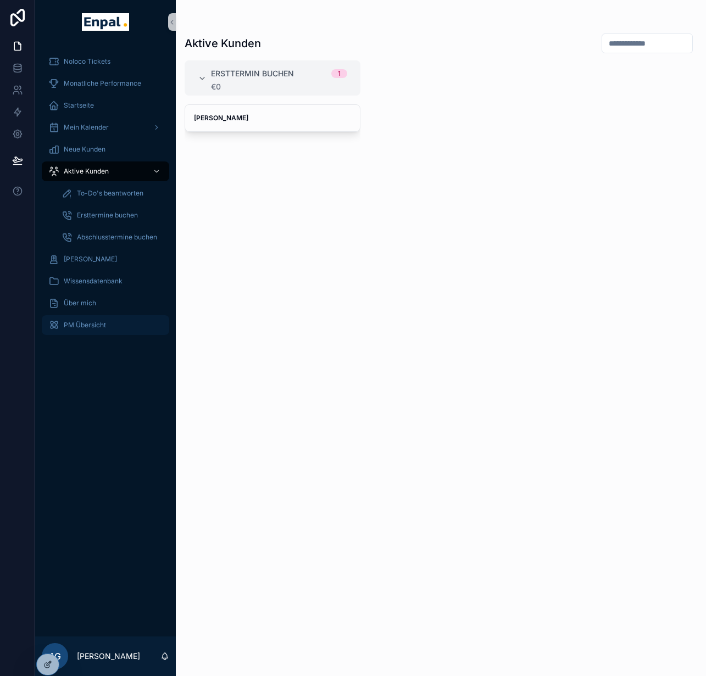
click at [85, 330] on div "PM Übersicht" at bounding box center [105, 325] width 114 height 18
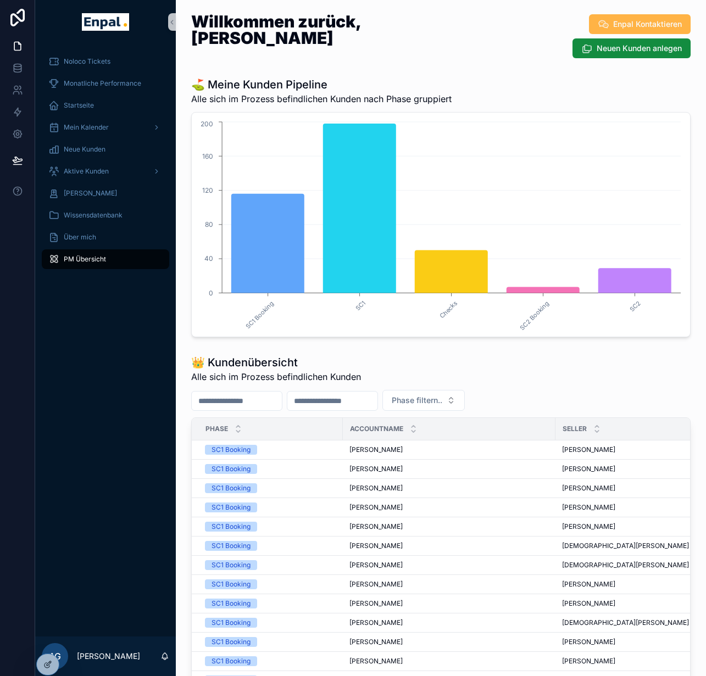
click at [649, 23] on span "Enpal Kontaktieren" at bounding box center [647, 24] width 69 height 11
click at [635, 37] on div "Enpal Kontaktieren Neuen Kunden anlegen" at bounding box center [584, 36] width 213 height 45
click at [635, 30] on button "Enpal Kontaktieren" at bounding box center [640, 24] width 102 height 20
